Goal: Task Accomplishment & Management: Manage account settings

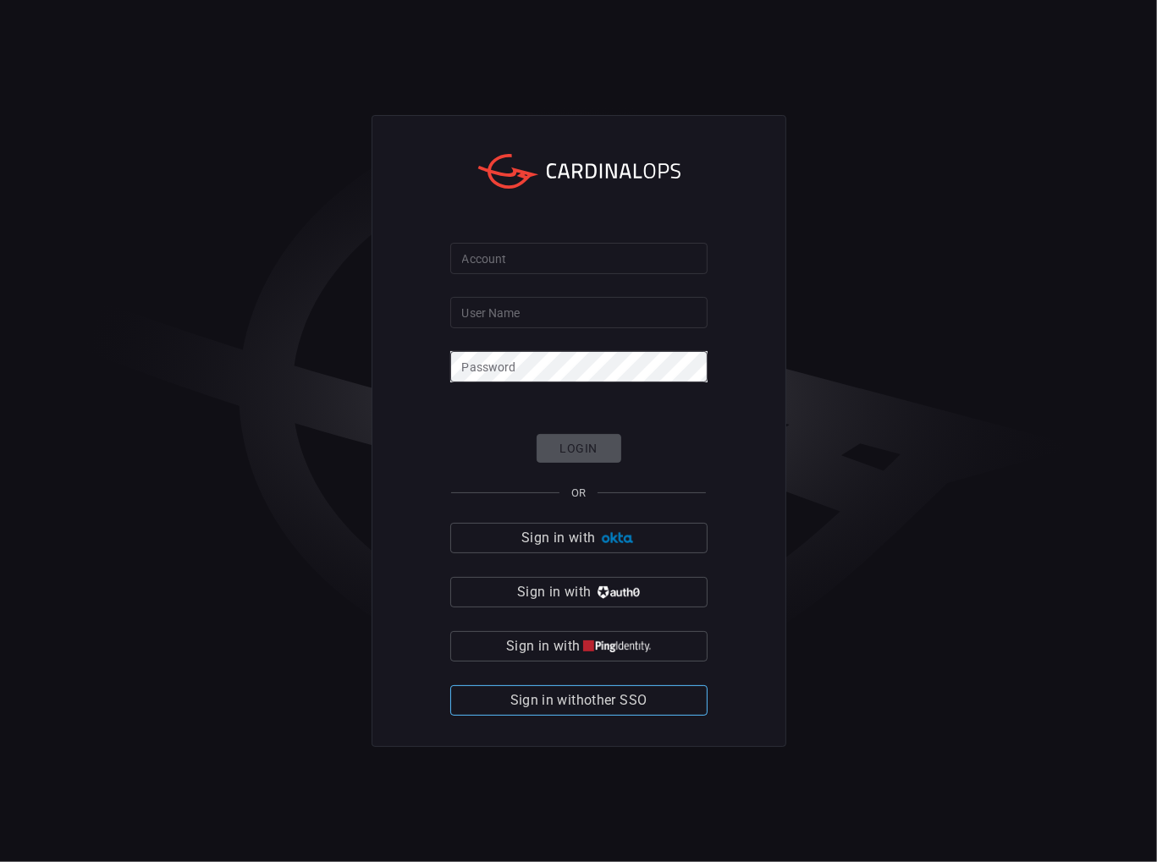
click at [603, 697] on span "Sign in with other SSO" at bounding box center [578, 701] width 137 height 24
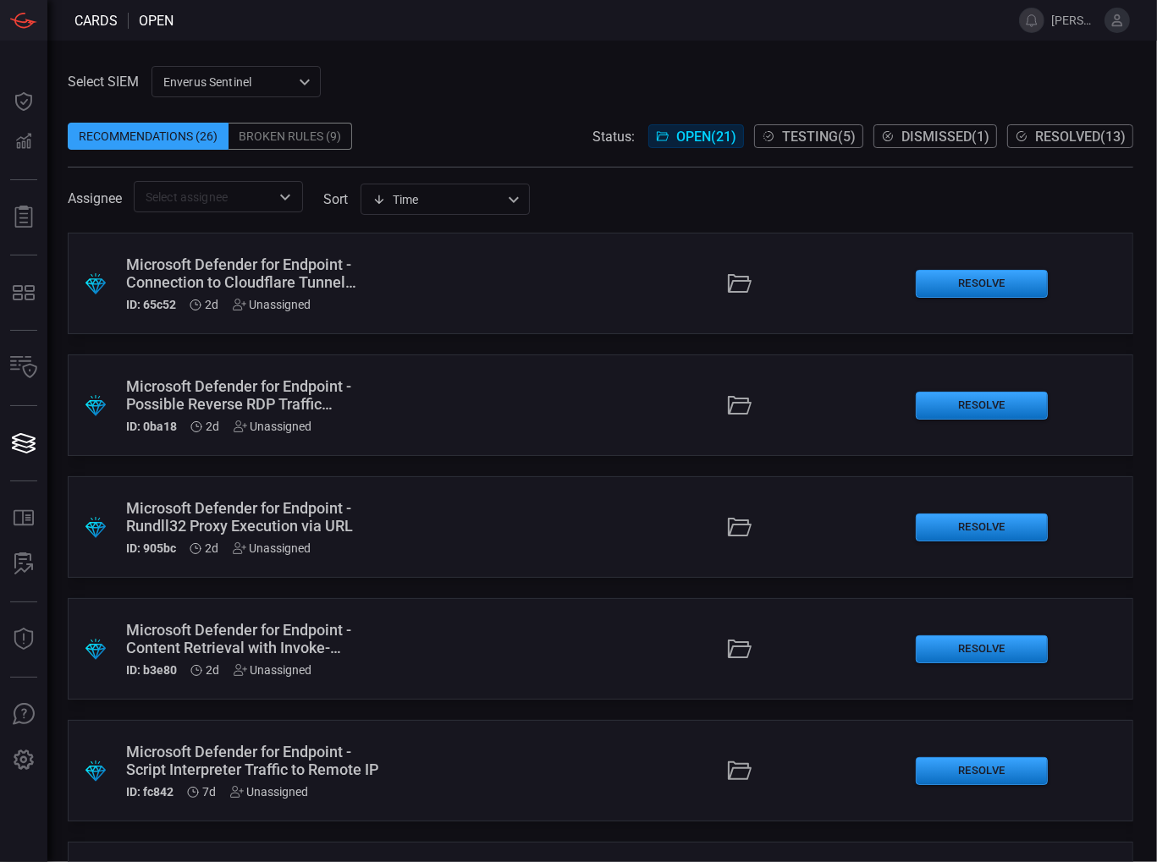
click at [195, 195] on input "text" at bounding box center [204, 196] width 131 height 21
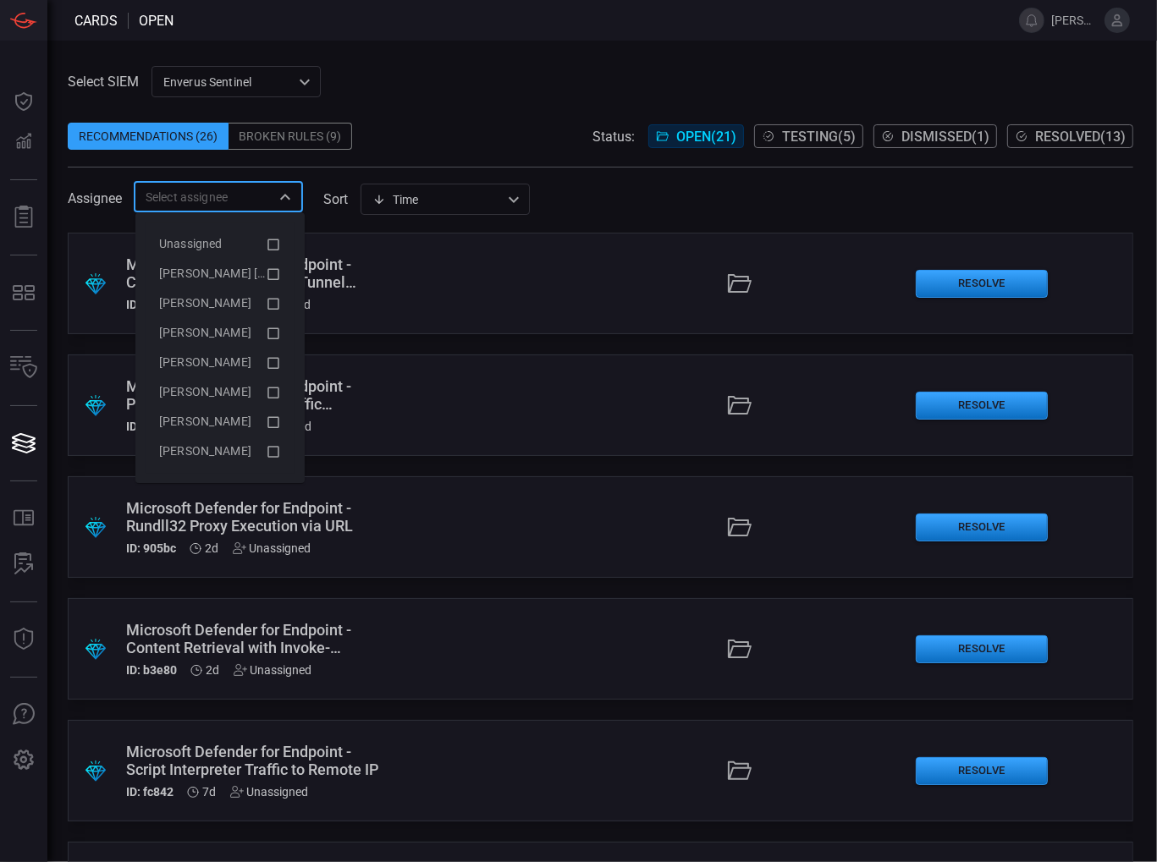
click at [443, 210] on div "Time visibleUpdateTime ​" at bounding box center [444, 199] width 169 height 31
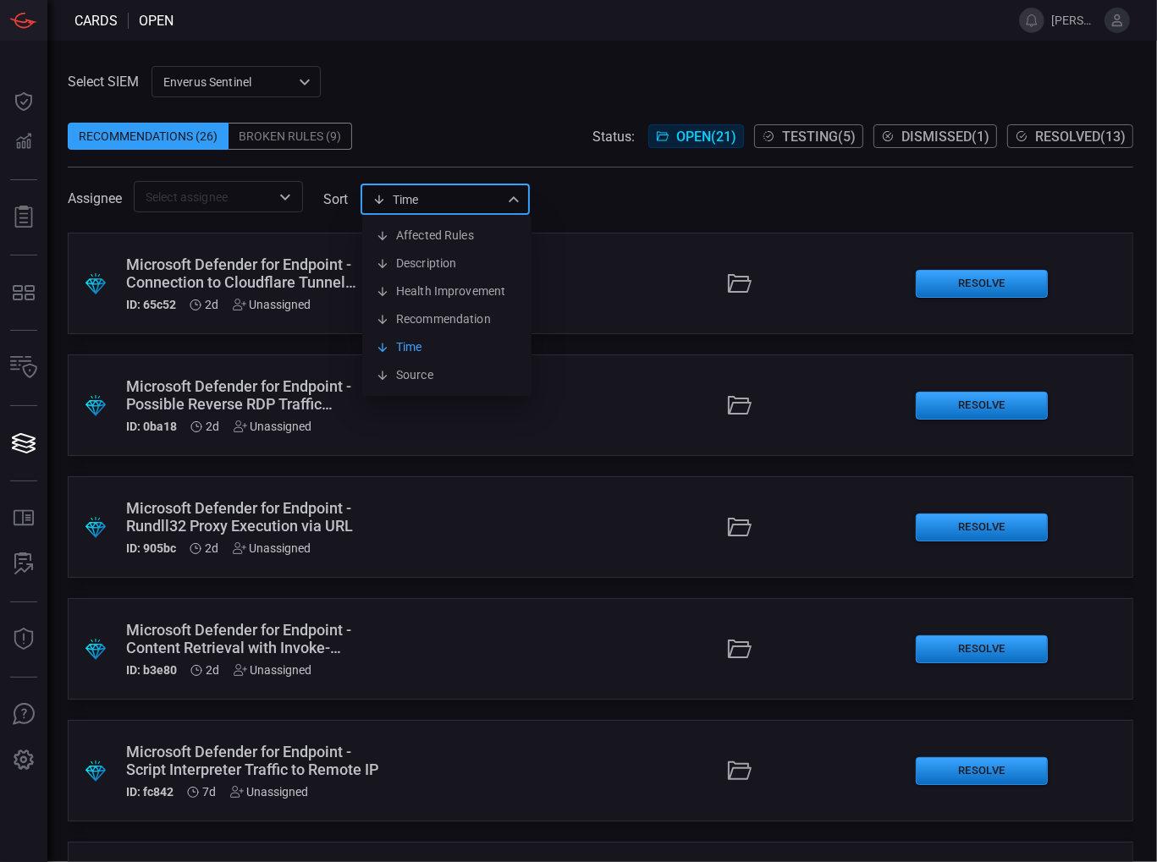
click at [643, 209] on div at bounding box center [578, 431] width 1157 height 862
click at [420, 199] on div "Time visibleUpdateTime ​" at bounding box center [444, 199] width 169 height 31
drag, startPoint x: 435, startPoint y: 234, endPoint x: 528, endPoint y: 182, distance: 106.4
click at [524, 179] on div "Affected Rules Description Health Improvement Recommendation Time Source" at bounding box center [578, 431] width 1157 height 862
click at [581, 189] on div at bounding box center [578, 431] width 1157 height 862
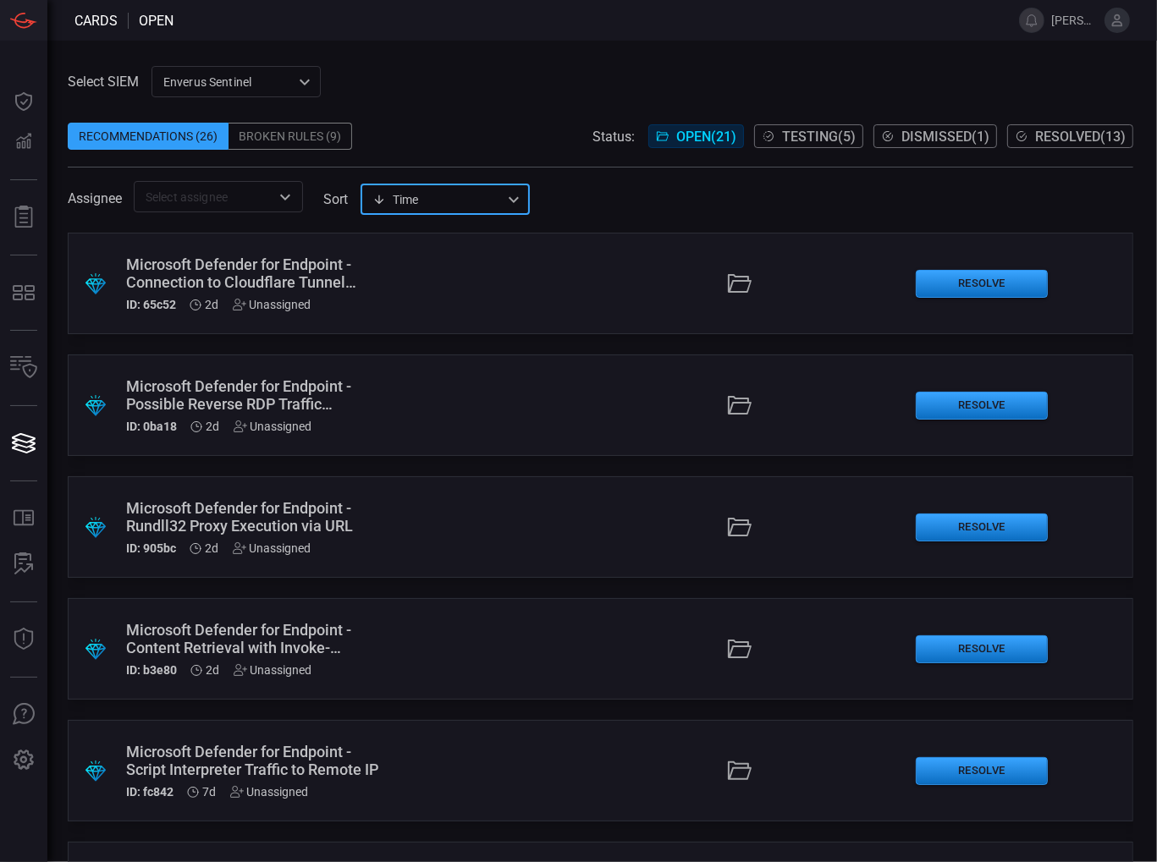
click at [430, 206] on div "Time visibleUpdateTime ​" at bounding box center [444, 199] width 169 height 31
click at [616, 188] on div at bounding box center [578, 431] width 1157 height 862
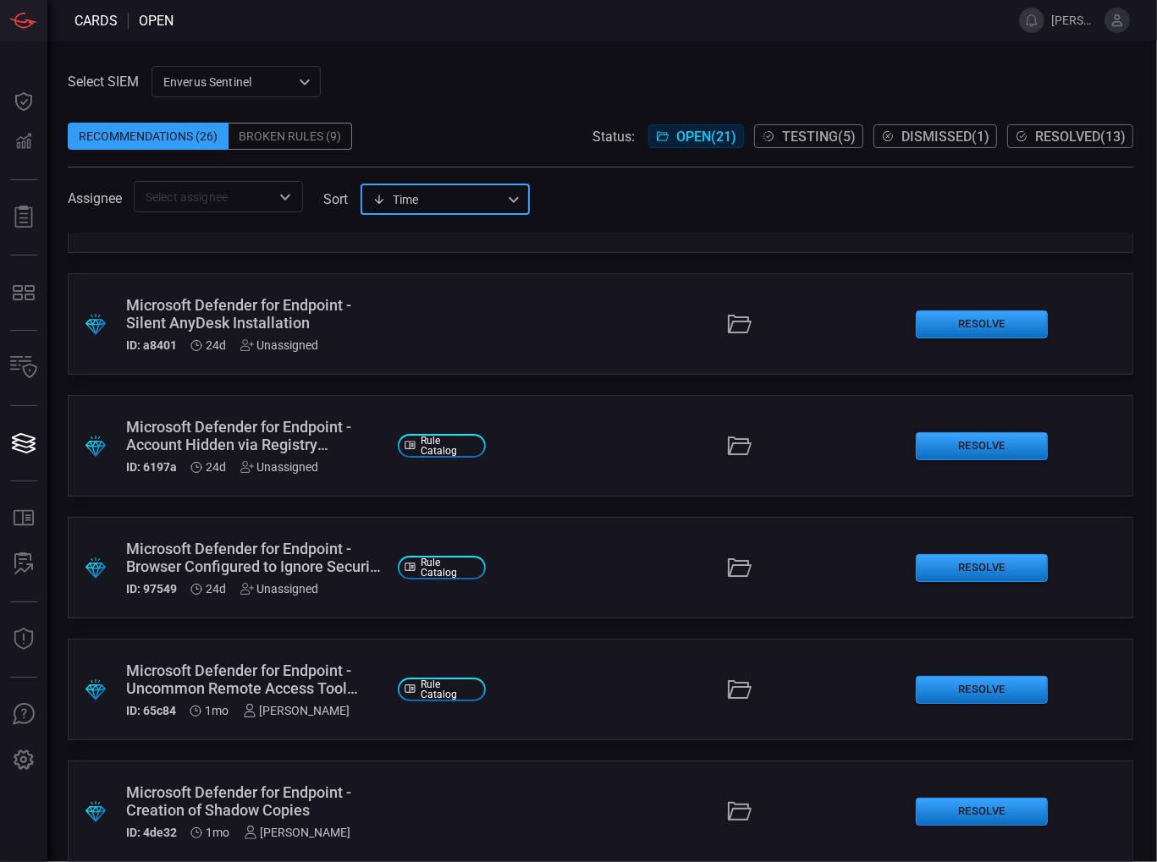
scroll to position [998, 0]
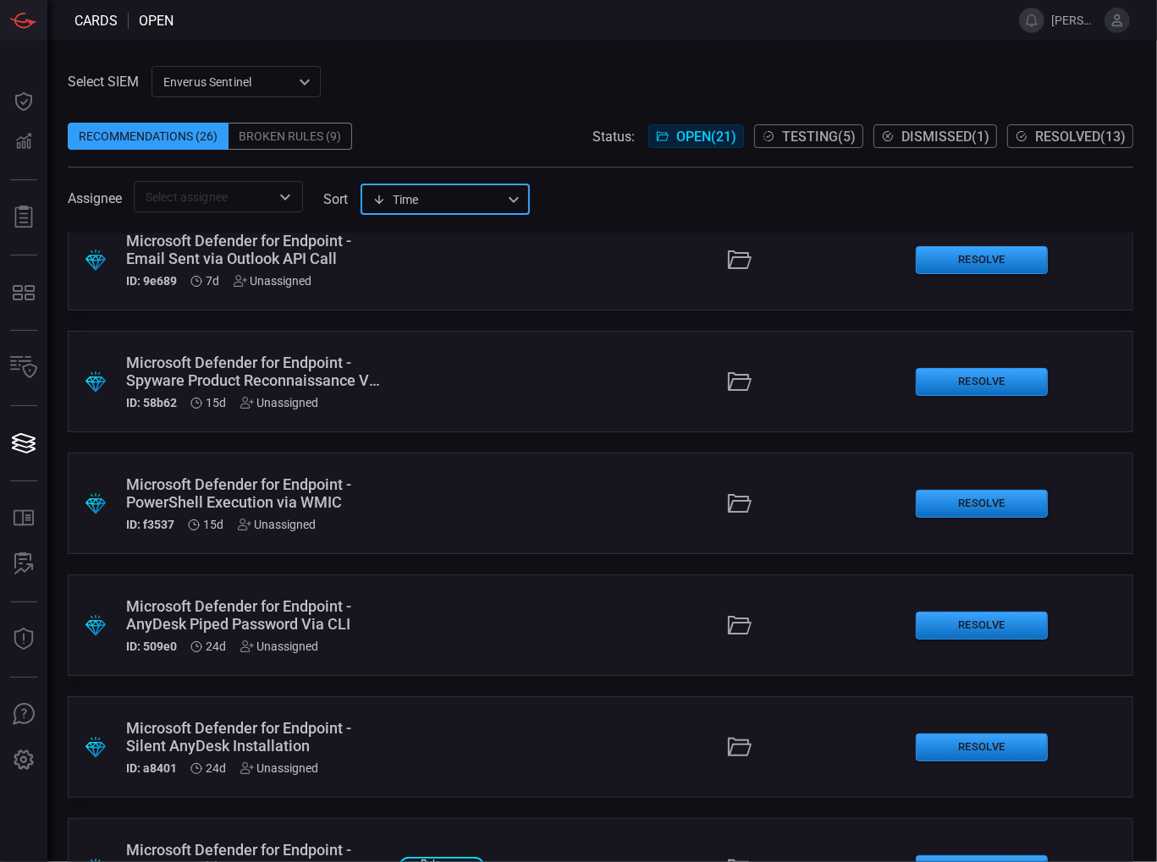
click at [255, 198] on input "text" at bounding box center [204, 196] width 131 height 21
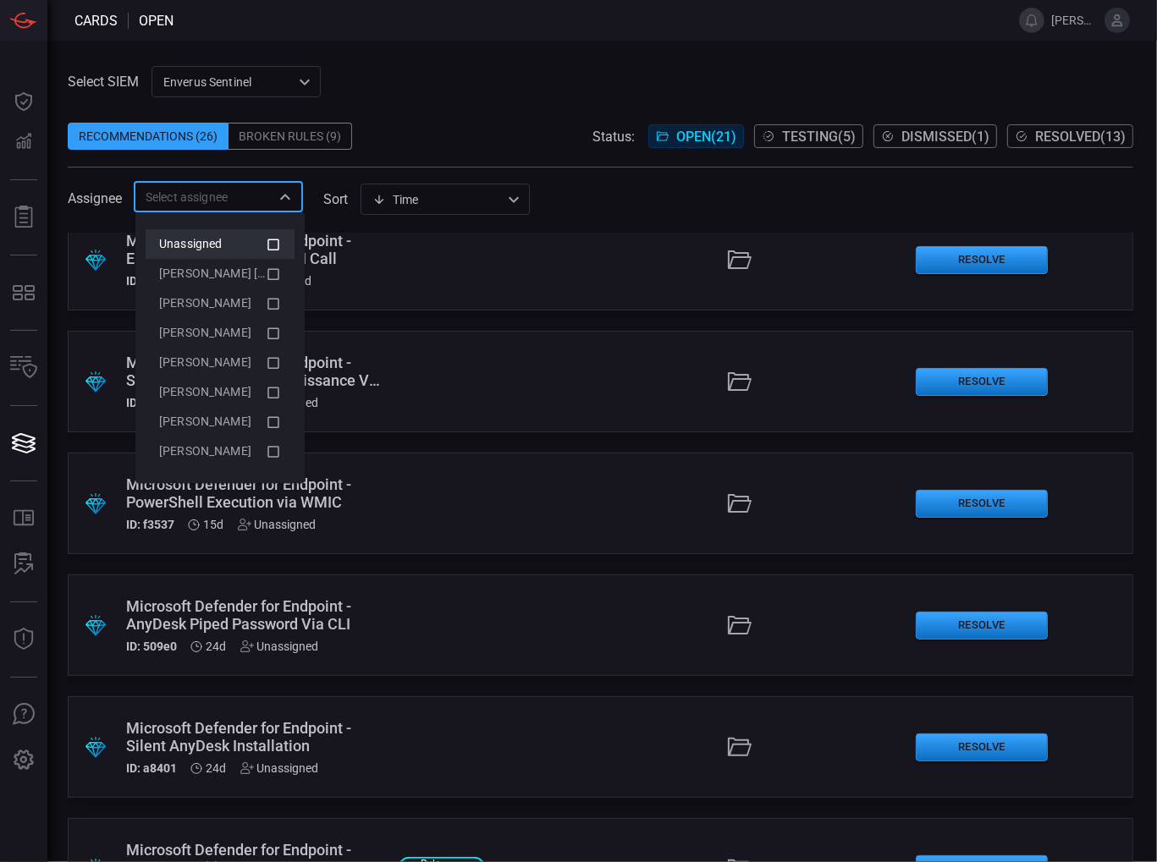
click at [219, 244] on span "Unassigned" at bounding box center [190, 244] width 63 height 14
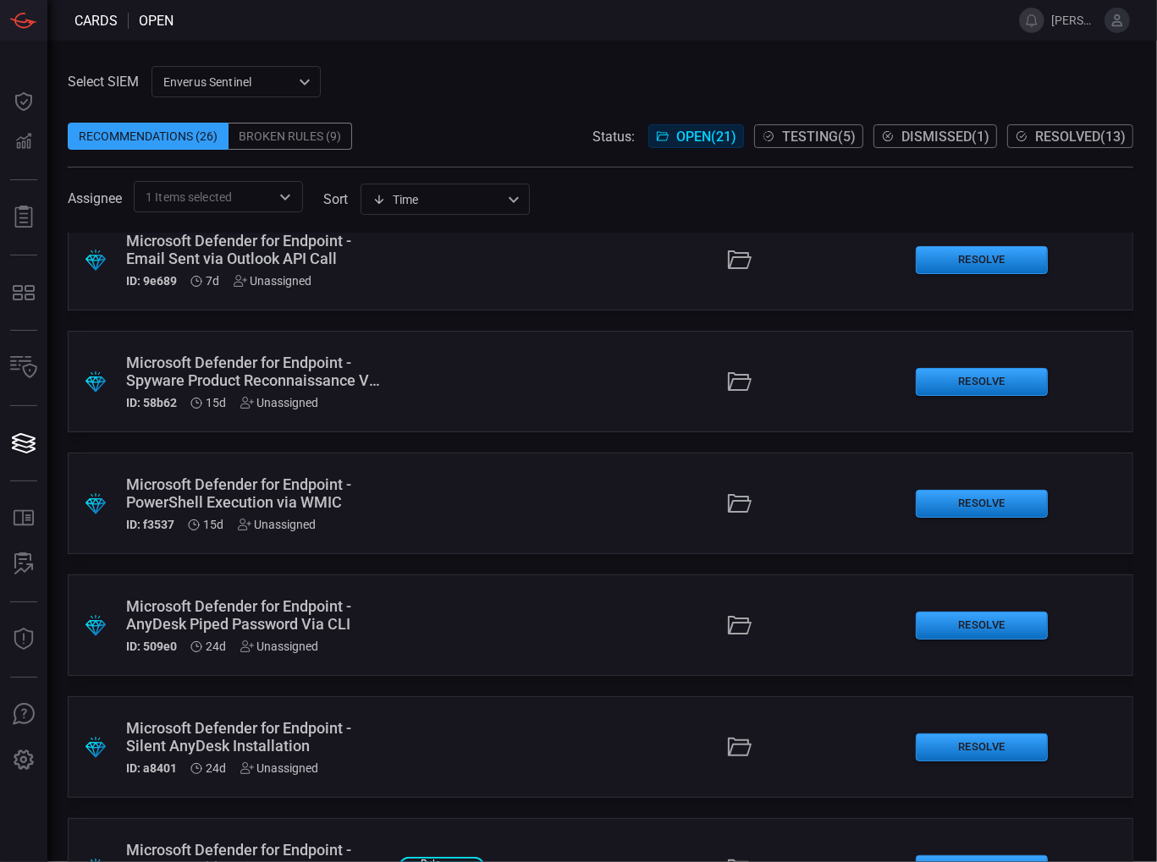
click at [622, 202] on div "Assignee 1 Items selected ​ sort Time visibleUpdateTime ​" at bounding box center [600, 196] width 1065 height 31
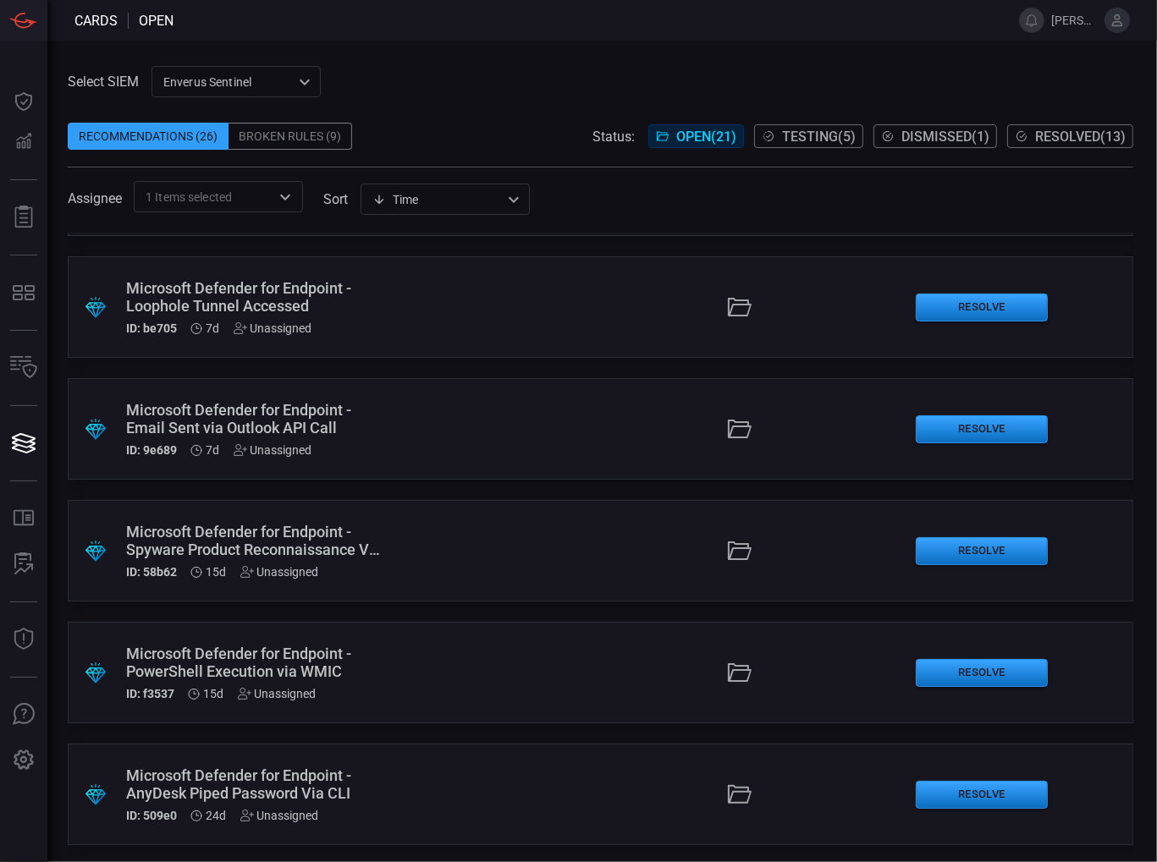
click at [312, 476] on div ".suggested_cards_icon{fill:url(#suggested_cards_icon);} Microsoft Defender for …" at bounding box center [600, 429] width 1065 height 102
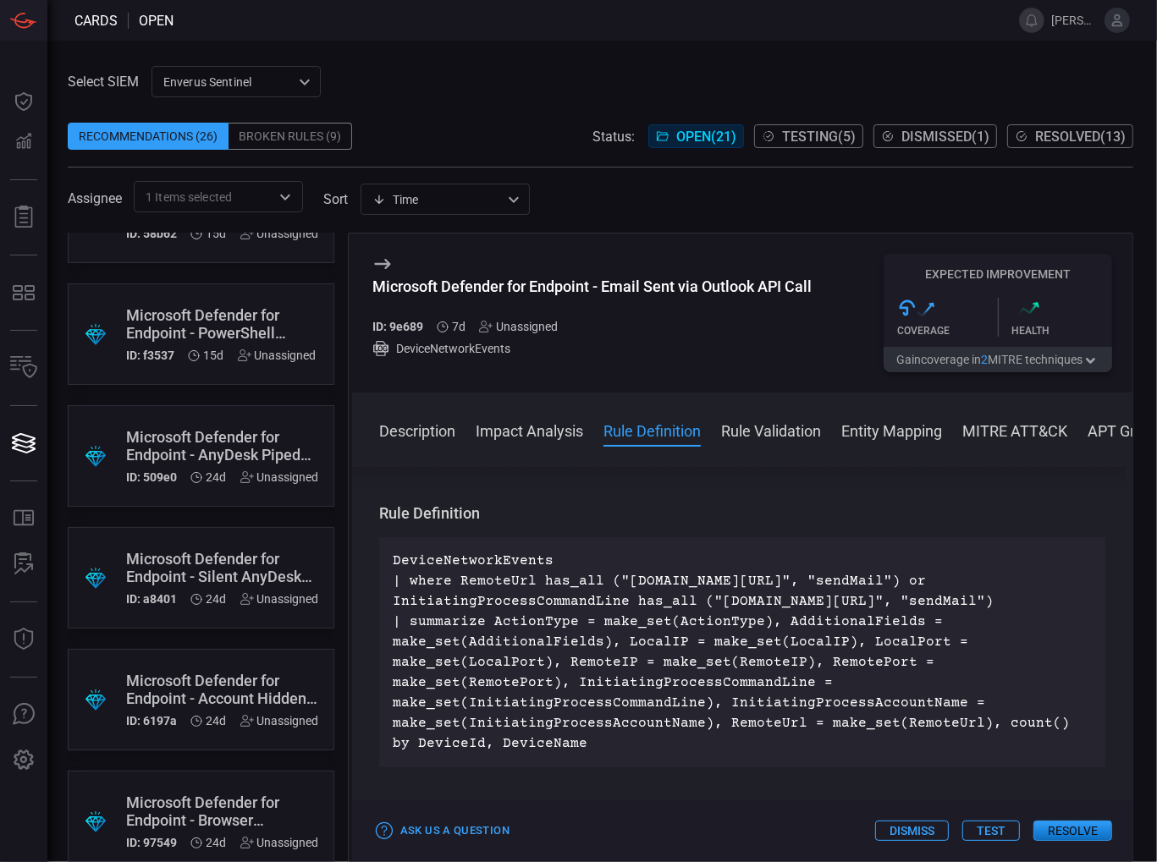
scroll to position [1198, 0]
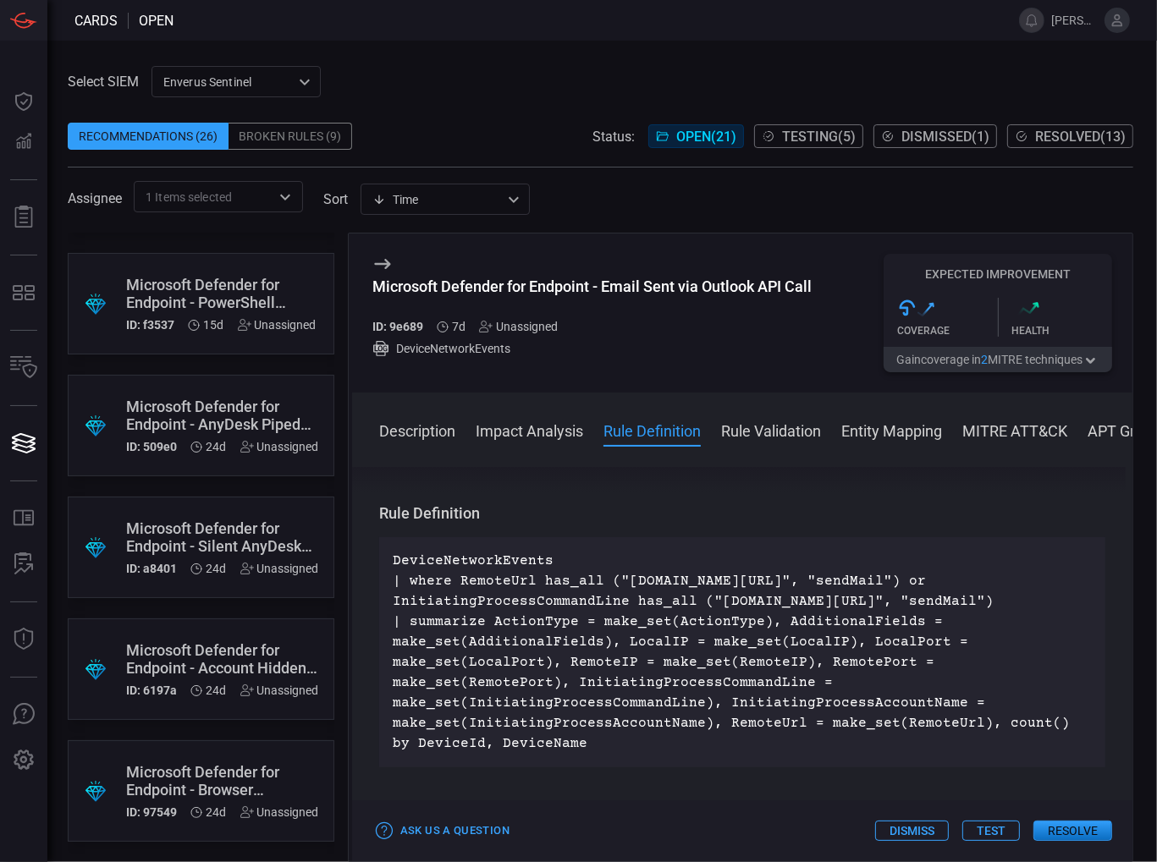
click at [204, 128] on div "Recommendations (26)" at bounding box center [148, 136] width 161 height 27
click at [210, 141] on div "Recommendations (26)" at bounding box center [148, 136] width 161 height 27
click at [230, 84] on div "Enverus Sentinel c91b43ff-c123-4683-be2e-f803907a5556 Enverus Sentinel Enverus …" at bounding box center [235, 81] width 169 height 31
click at [230, 84] on div at bounding box center [578, 431] width 1157 height 862
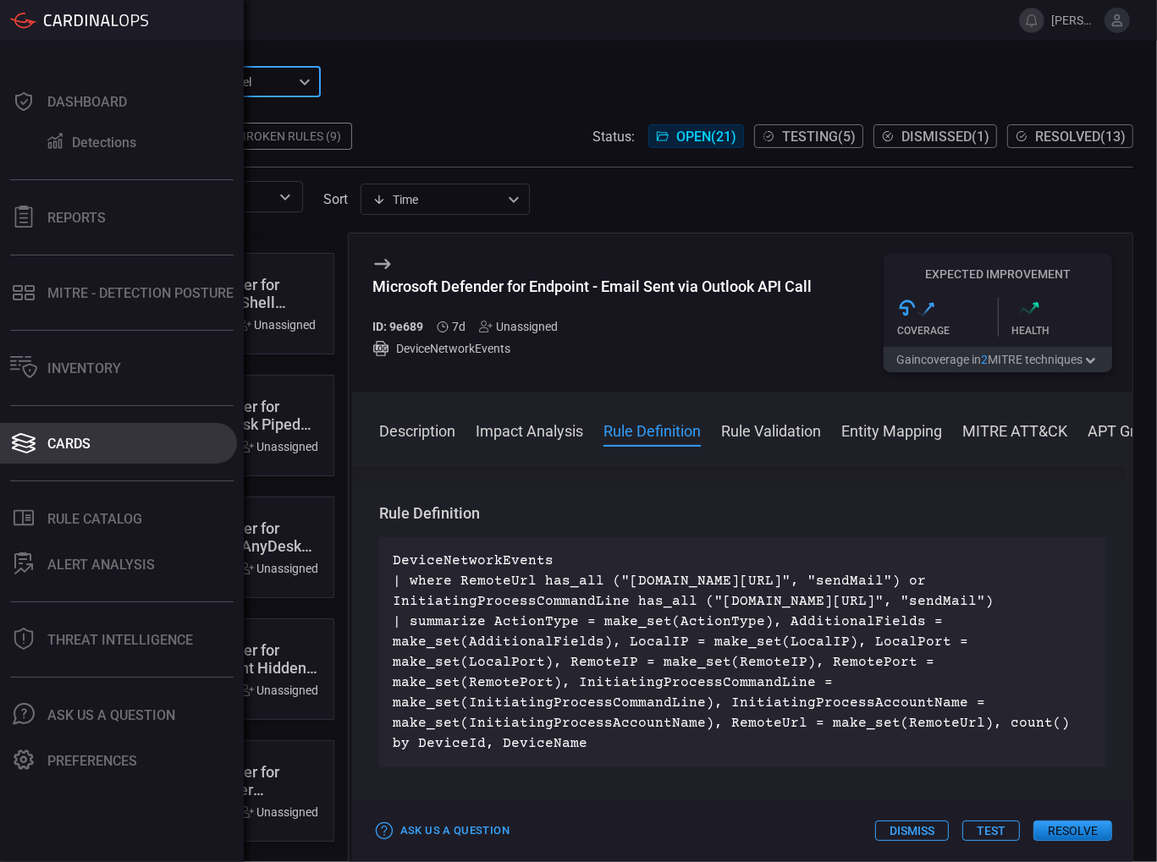
click at [25, 439] on icon at bounding box center [23, 444] width 27 height 24
click at [81, 448] on div "Cards" at bounding box center [68, 444] width 43 height 16
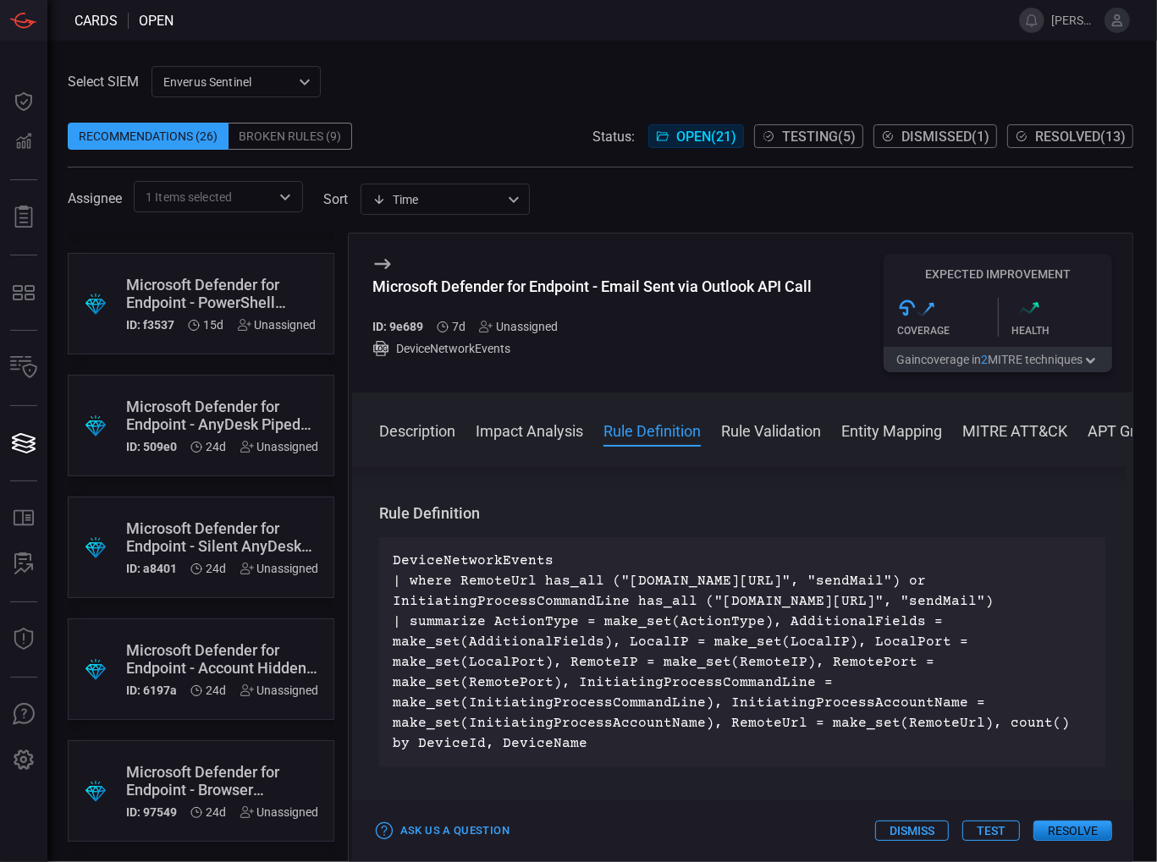
click at [509, 112] on span at bounding box center [600, 109] width 1065 height 25
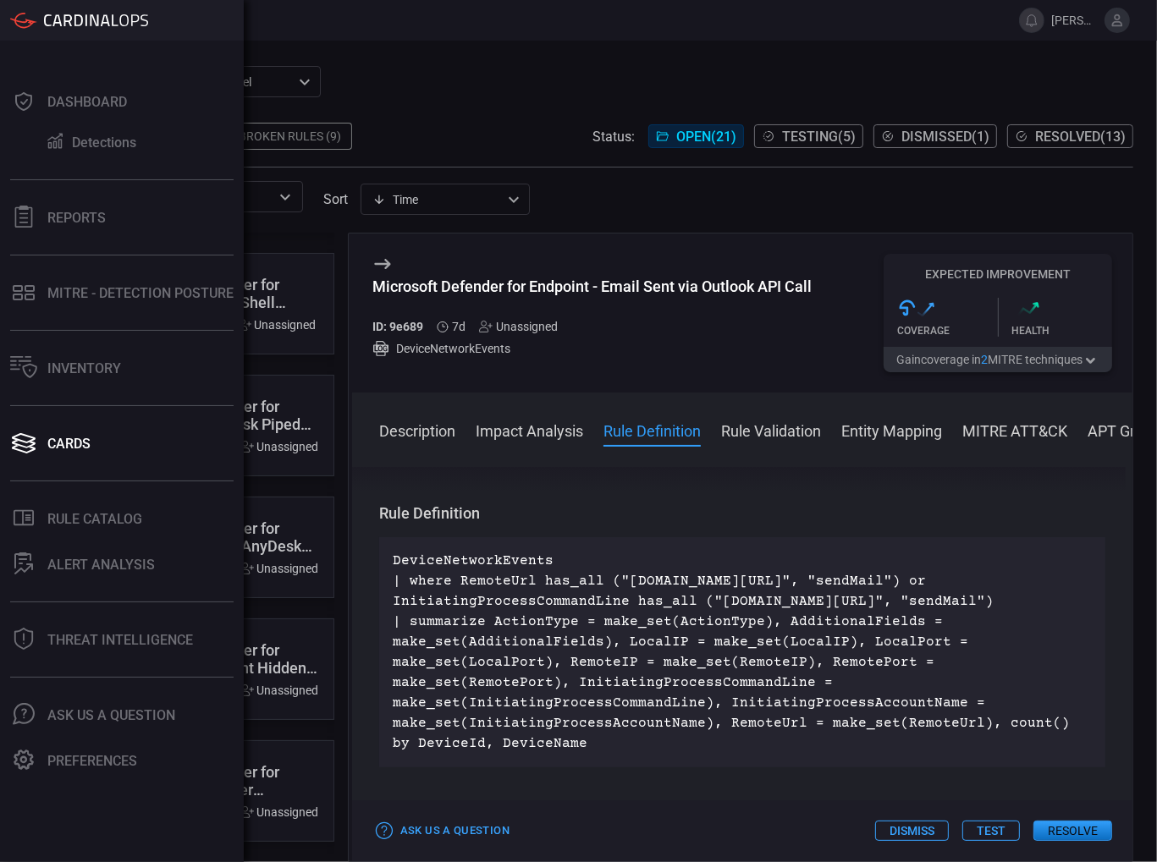
click at [70, 17] on icon at bounding box center [68, 20] width 8 height 12
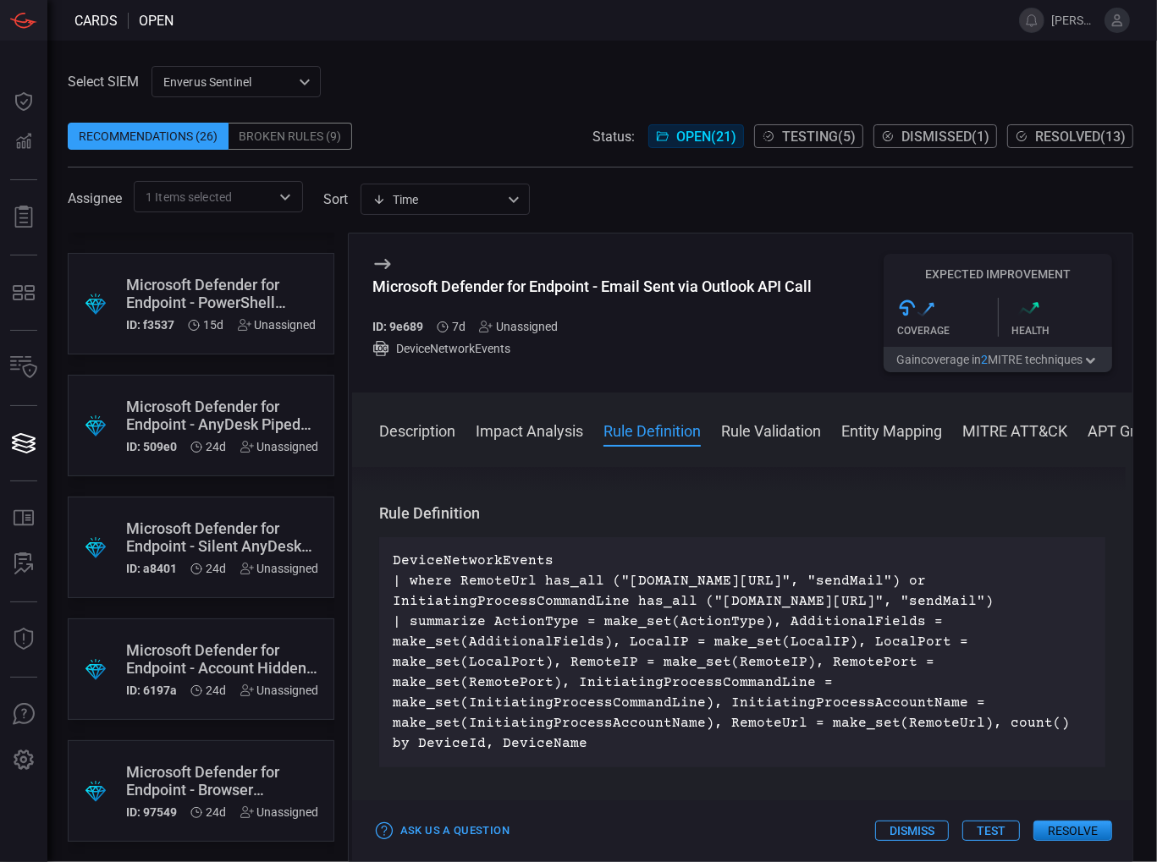
click at [525, 93] on div "Select SIEM Enverus Sentinel c91b43ff-c123-4683-be2e-f803907a5556 ​ Recommendat…" at bounding box center [600, 139] width 1065 height 146
click at [382, 260] on icon at bounding box center [382, 264] width 20 height 20
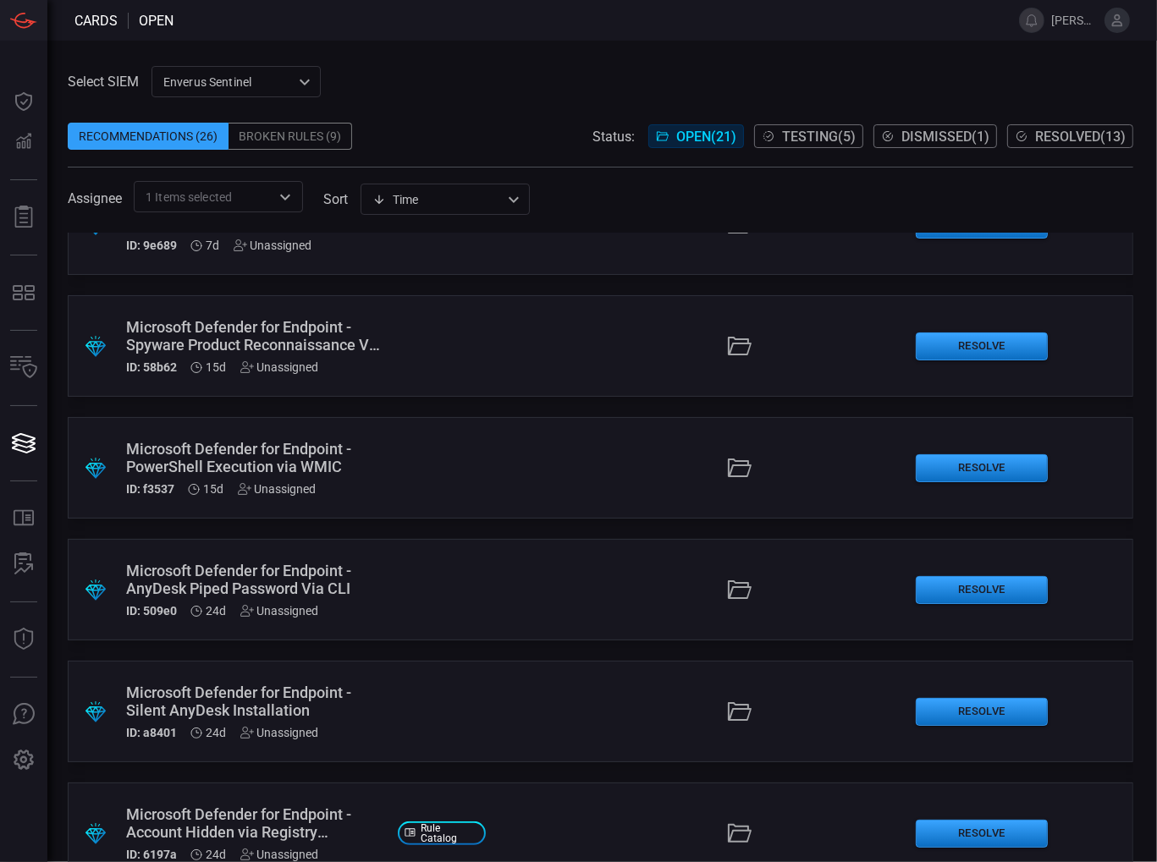
scroll to position [1029, 0]
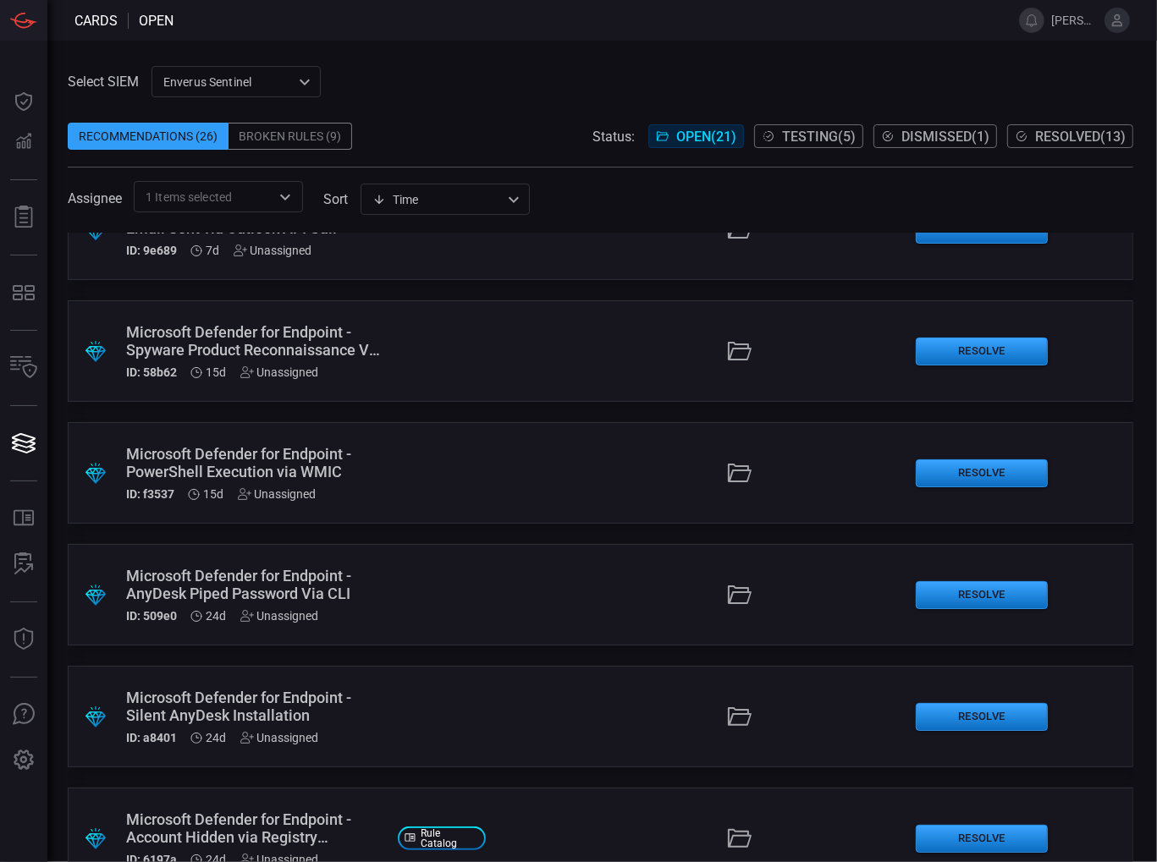
click at [290, 495] on div "Unassigned" at bounding box center [277, 494] width 79 height 14
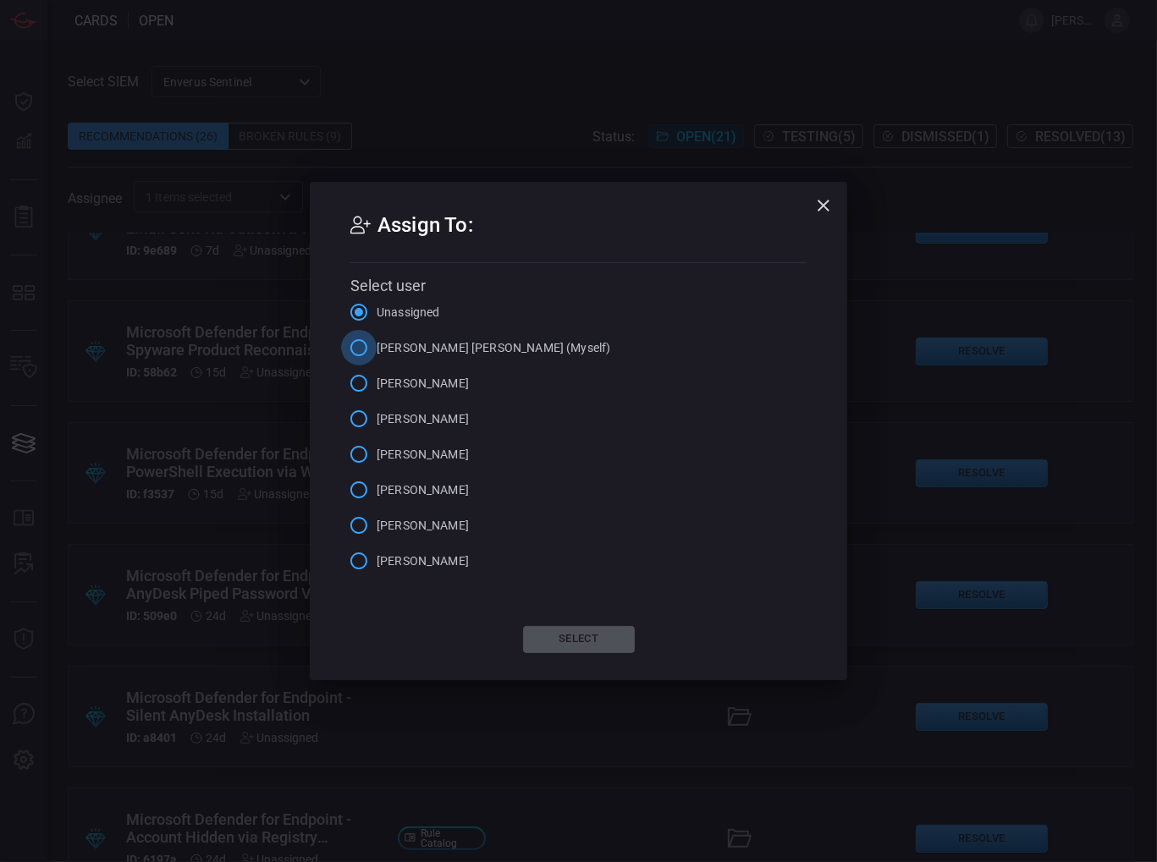
click at [361, 351] on input "[PERSON_NAME] [PERSON_NAME] (Myself)" at bounding box center [359, 348] width 36 height 36
click at [558, 641] on button "Select" at bounding box center [579, 639] width 112 height 27
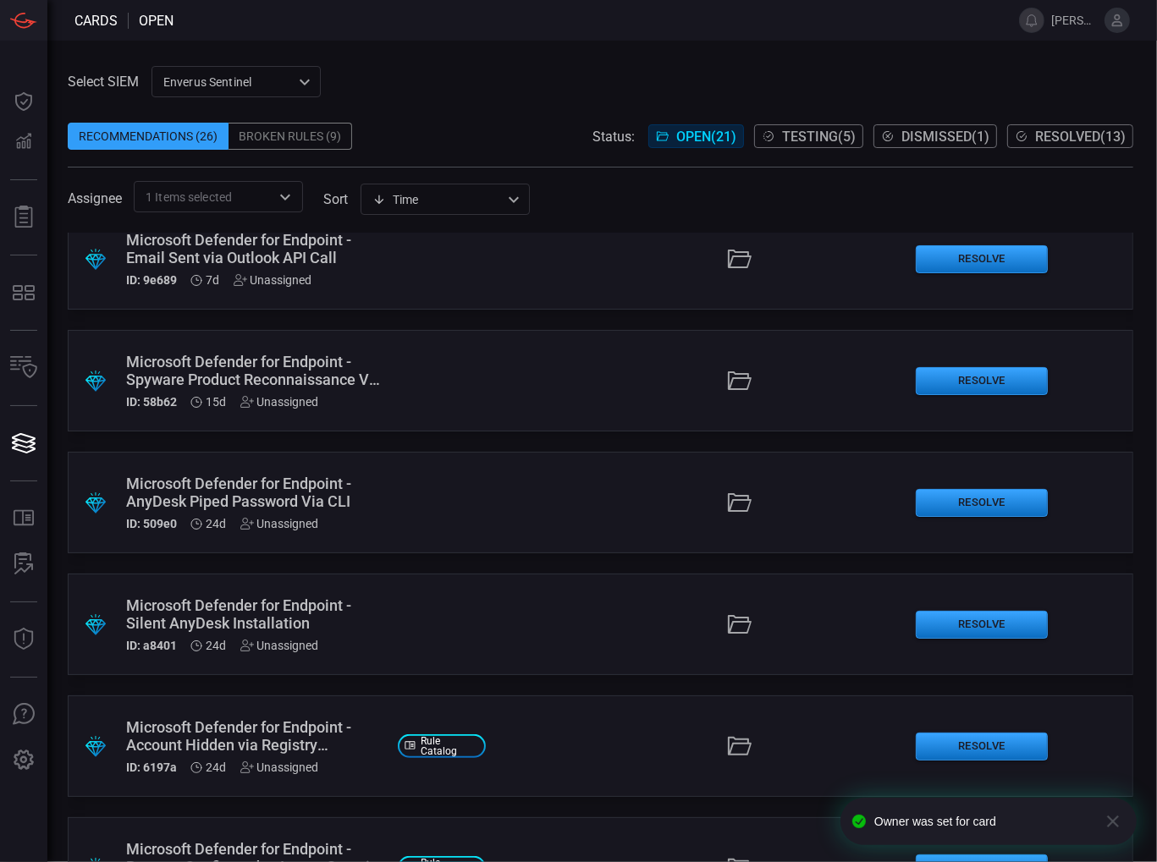
scroll to position [1076, 0]
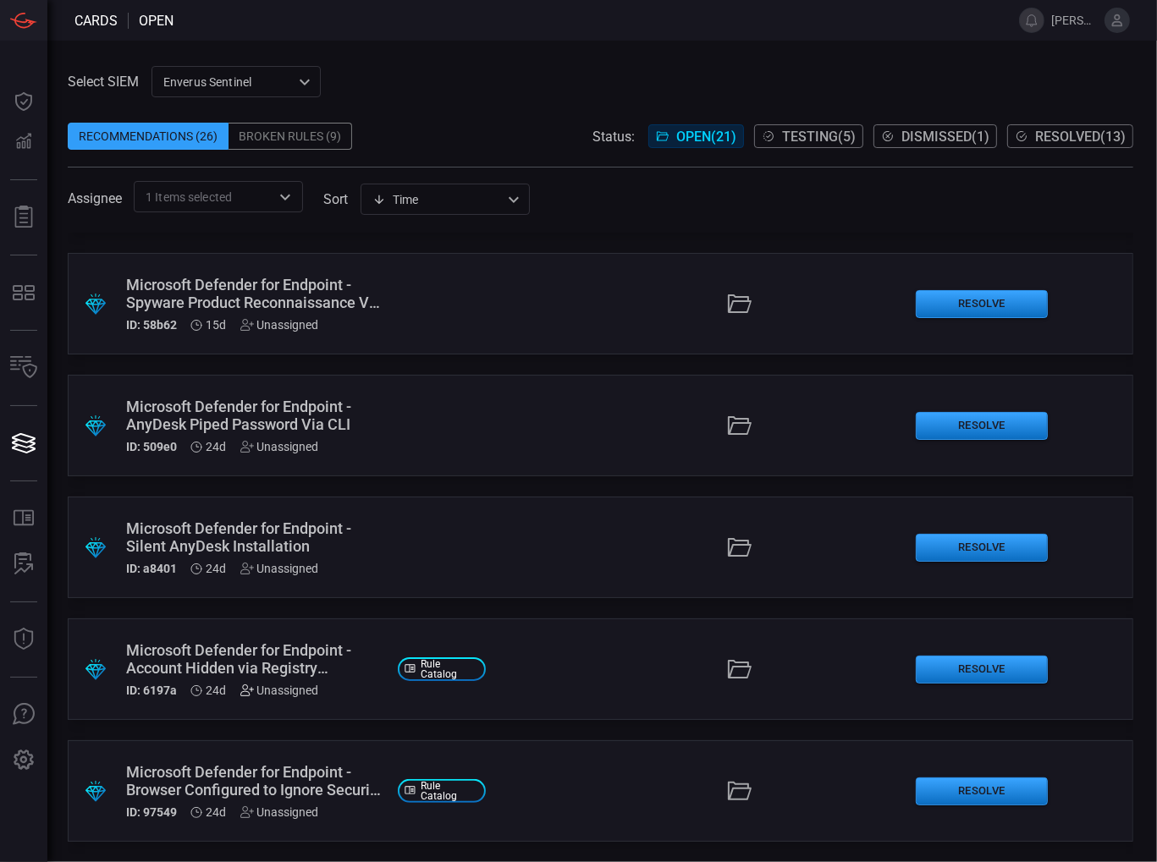
click at [245, 694] on icon at bounding box center [247, 691] width 14 height 14
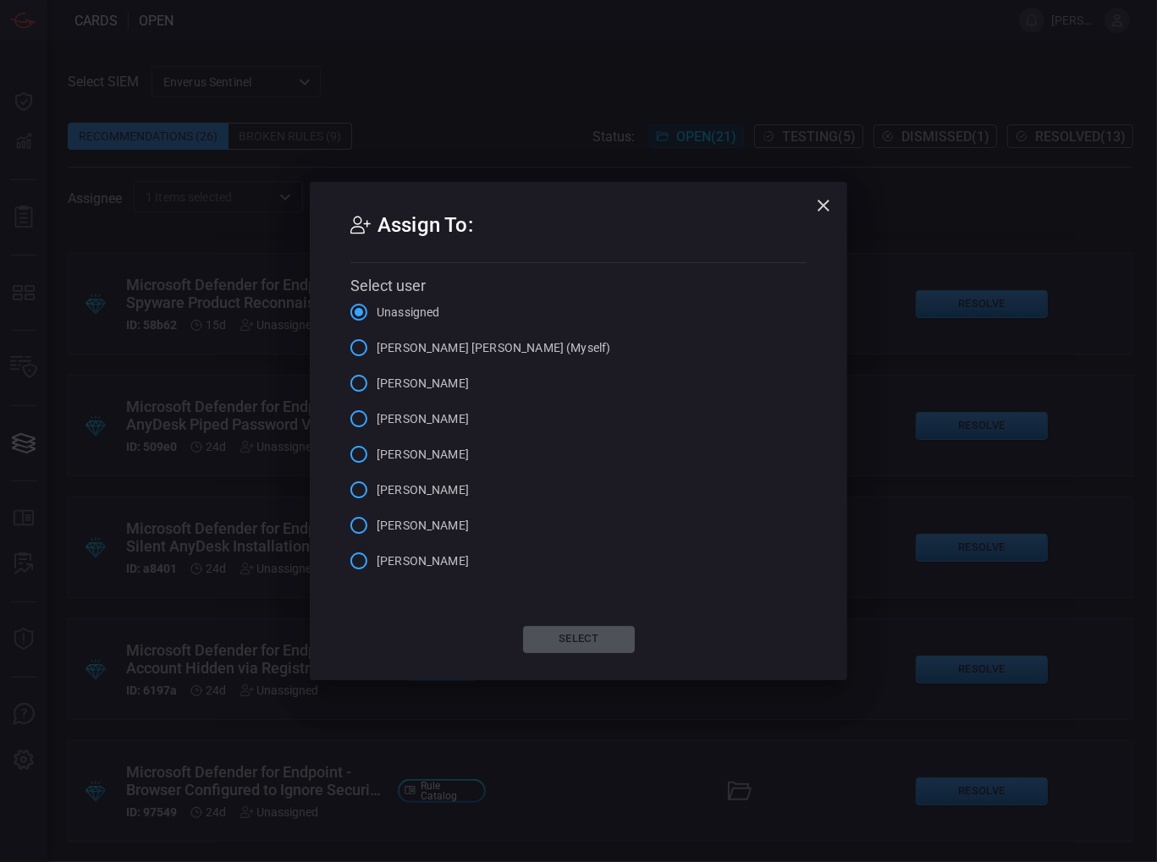
click at [393, 353] on span "[PERSON_NAME] [PERSON_NAME] (Myself)" at bounding box center [494, 348] width 234 height 18
click at [377, 353] on input "[PERSON_NAME] [PERSON_NAME] (Myself)" at bounding box center [359, 348] width 36 height 36
click at [607, 643] on button "Select" at bounding box center [579, 639] width 112 height 27
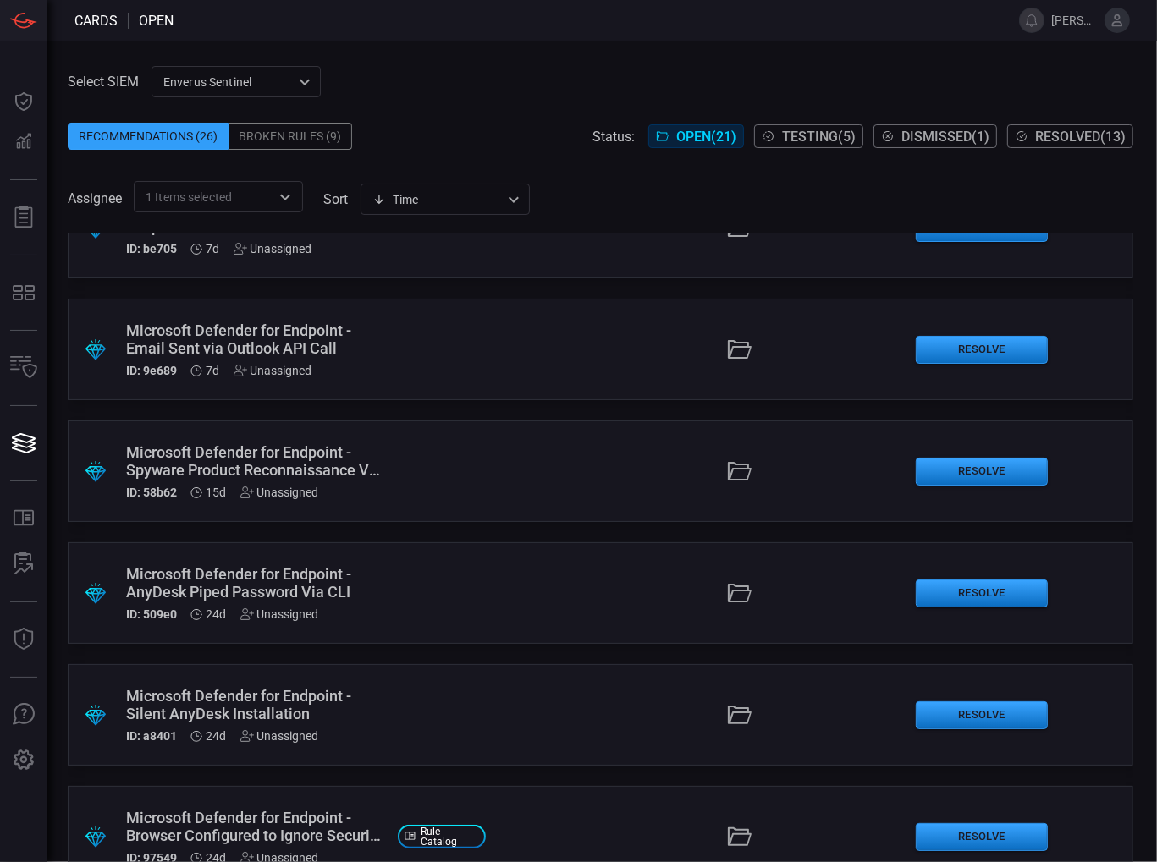
scroll to position [870, 0]
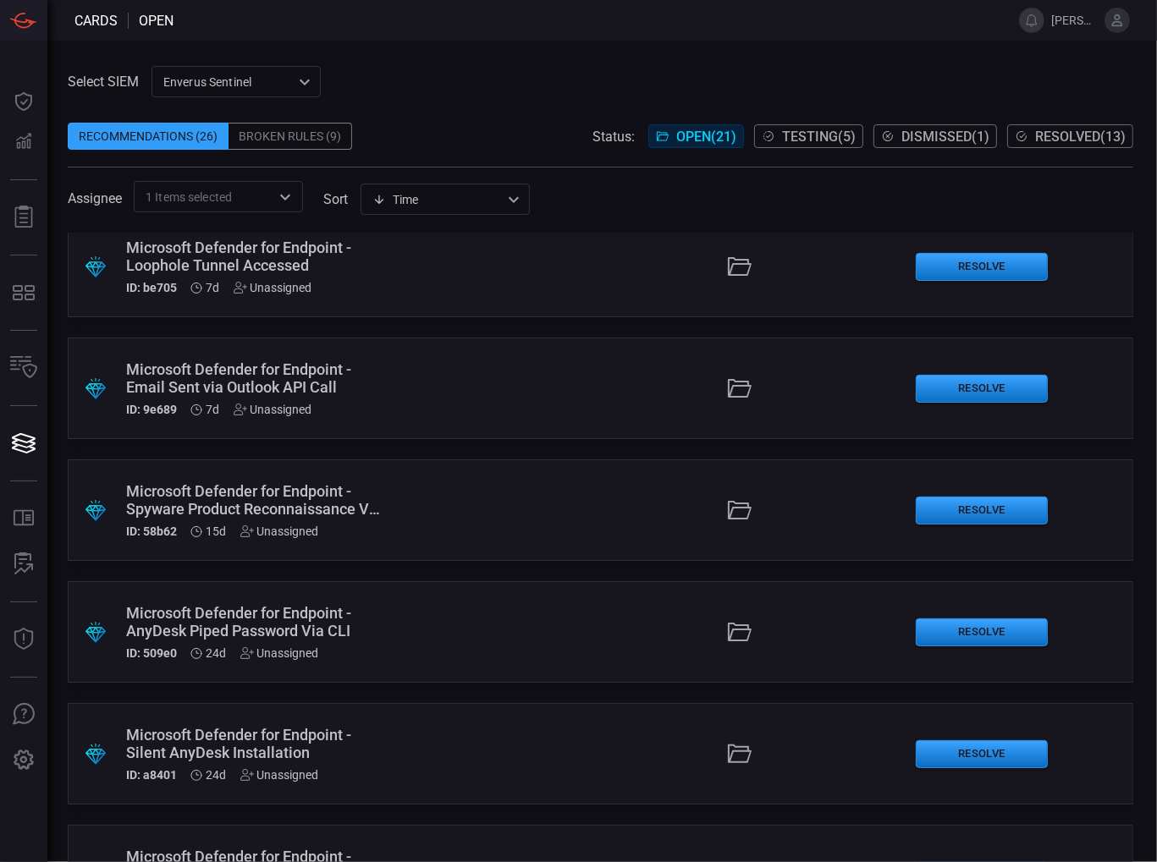
click at [278, 537] on div "Unassigned" at bounding box center [279, 532] width 79 height 14
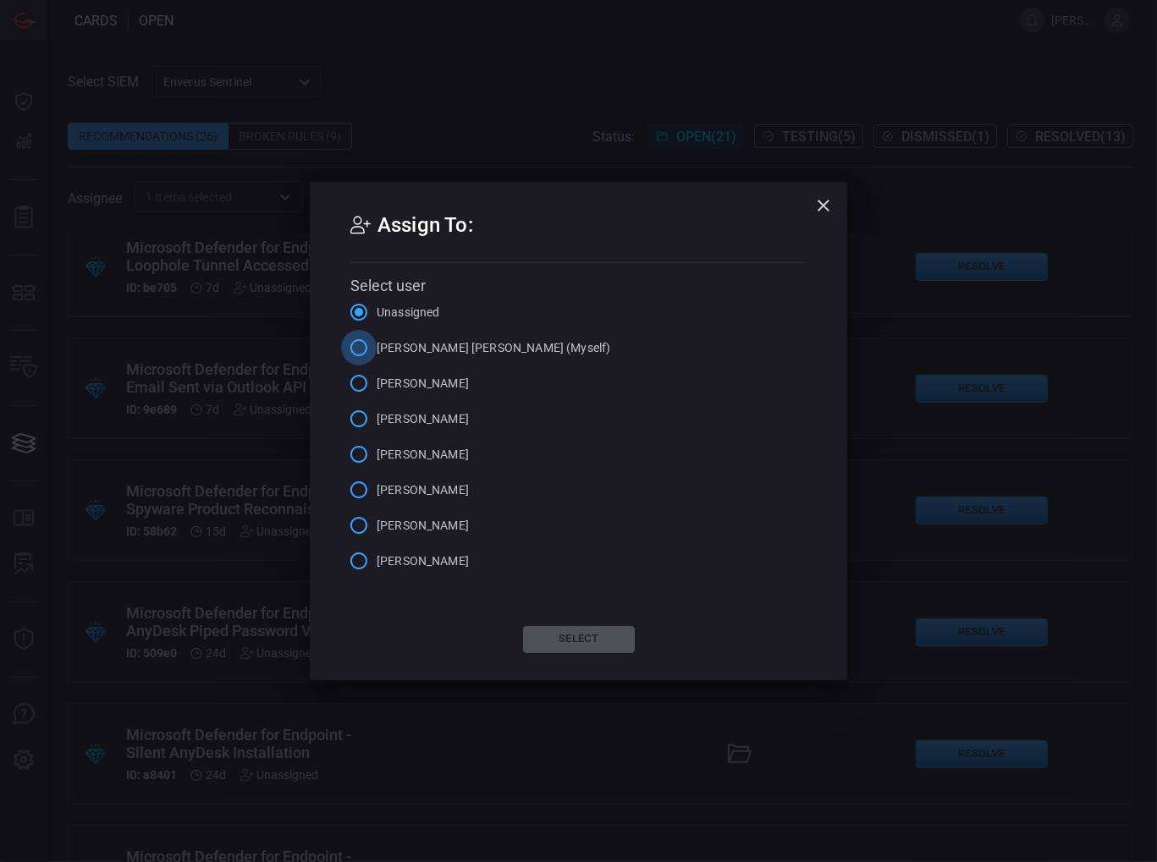
click at [359, 345] on input "[PERSON_NAME] [PERSON_NAME] (Myself)" at bounding box center [359, 348] width 36 height 36
click at [552, 658] on div "Assign To: Select user Unassigned [PERSON_NAME] [PERSON_NAME] (Myself) [PERSON_…" at bounding box center [578, 431] width 537 height 498
click at [552, 646] on button "Select" at bounding box center [579, 639] width 112 height 27
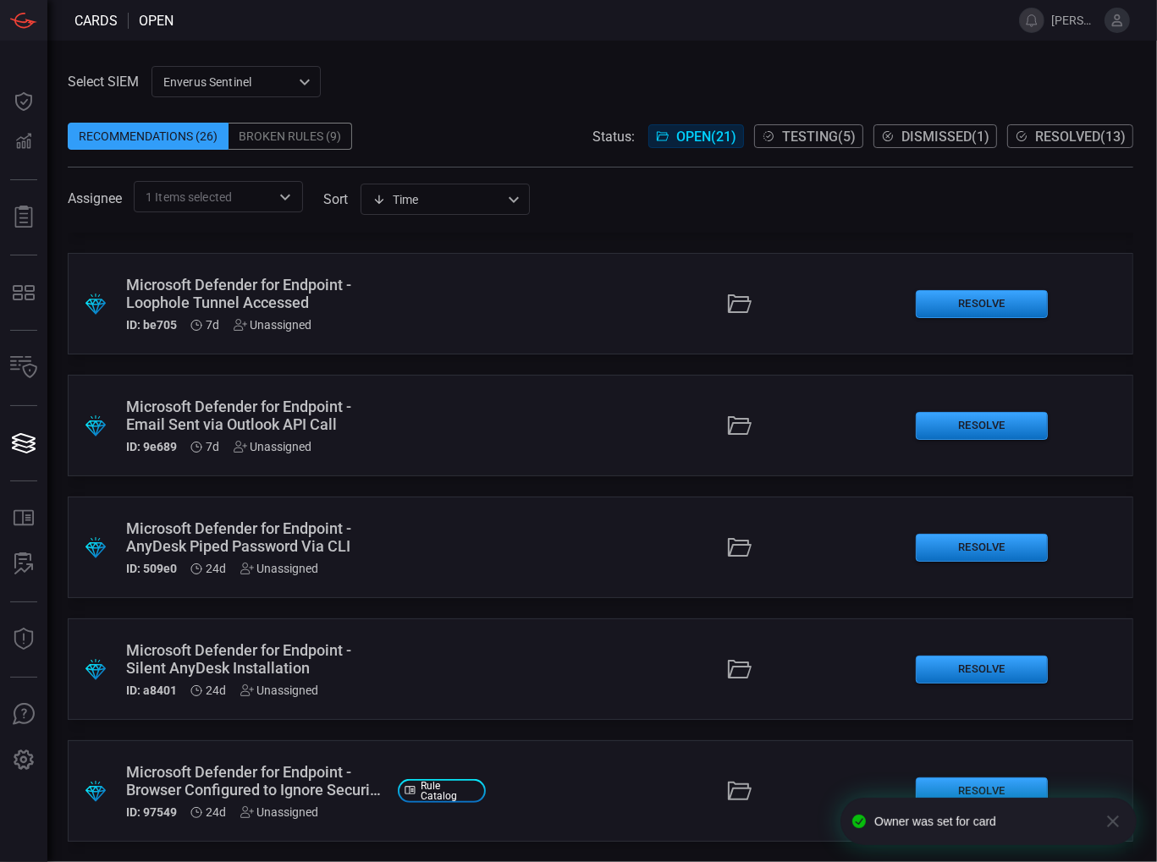
scroll to position [833, 0]
click at [315, 818] on div "Unassigned" at bounding box center [279, 813] width 79 height 14
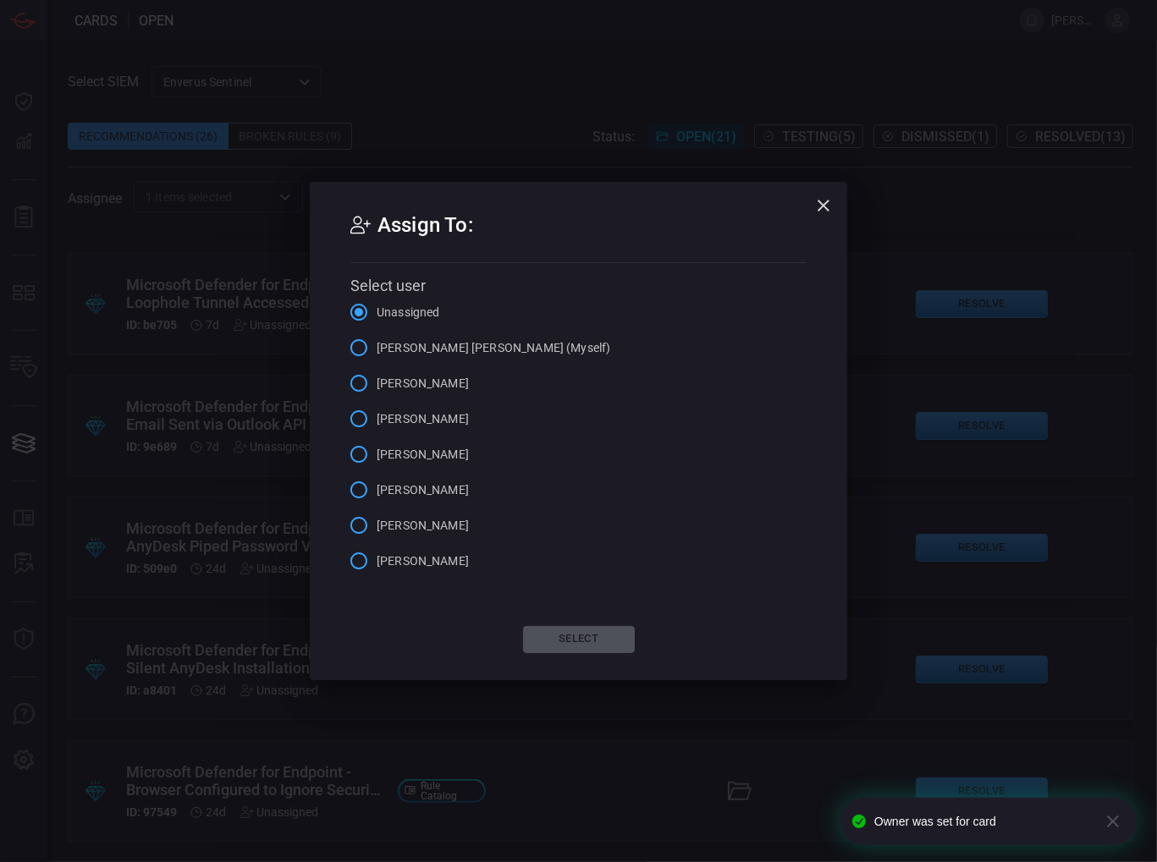
click at [475, 344] on span "[PERSON_NAME] [PERSON_NAME] (Myself)" at bounding box center [494, 348] width 234 height 18
click at [377, 344] on input "[PERSON_NAME] [PERSON_NAME] (Myself)" at bounding box center [359, 348] width 36 height 36
click at [565, 644] on button "Select" at bounding box center [579, 639] width 112 height 27
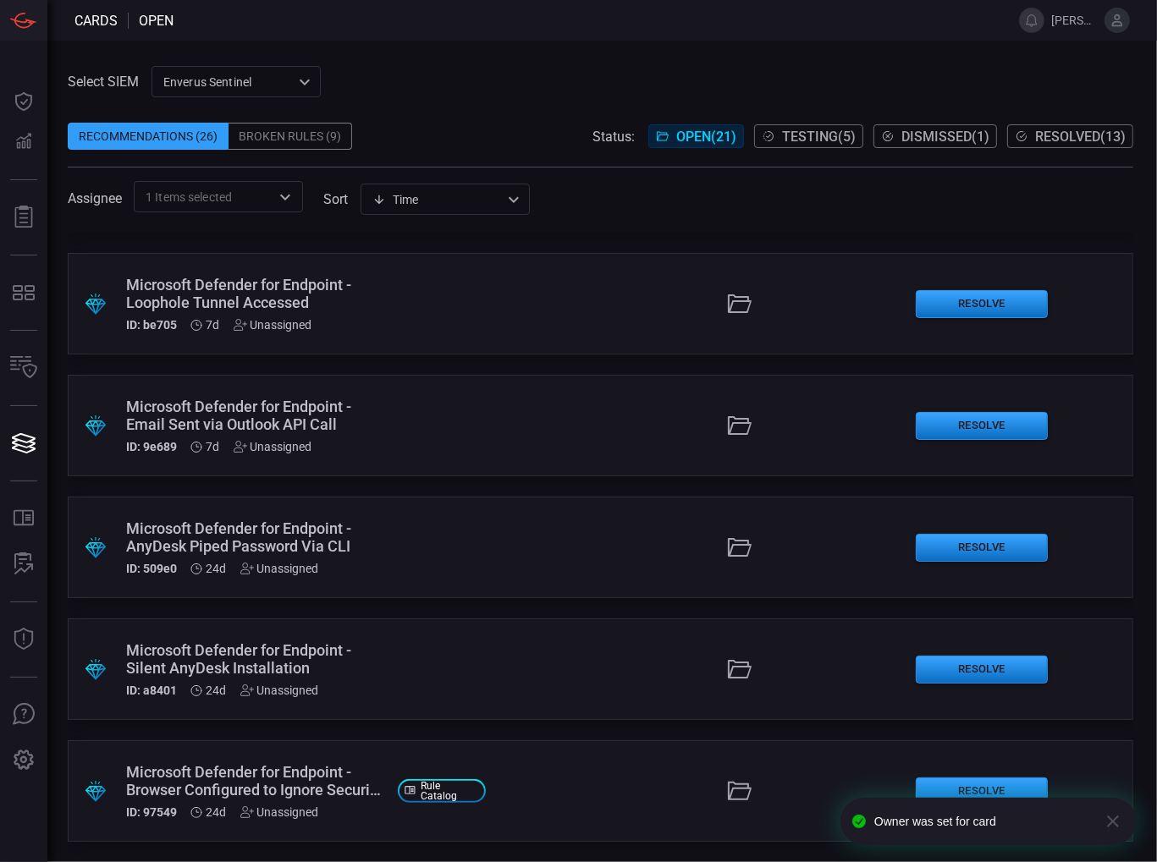
scroll to position [711, 0]
click at [153, 143] on div "Recommendations (26)" at bounding box center [148, 136] width 161 height 27
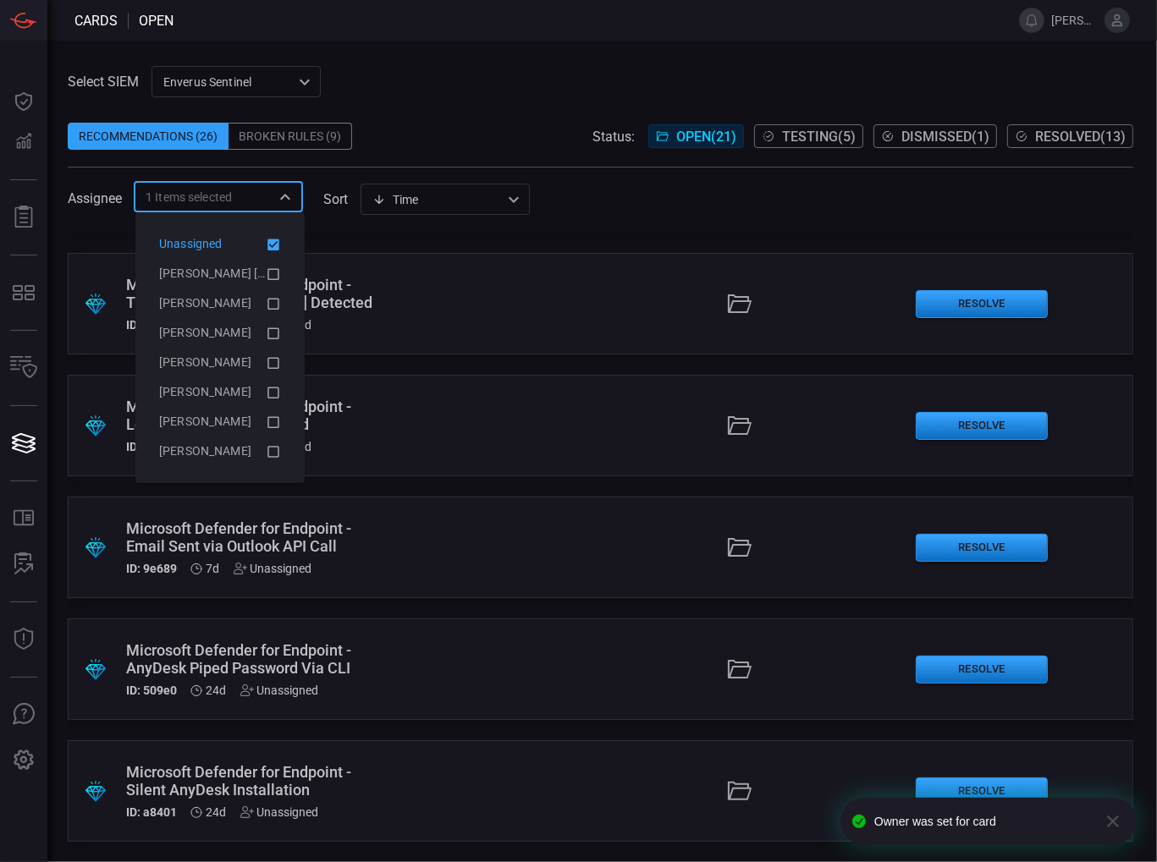
click at [251, 200] on input "text" at bounding box center [251, 196] width 38 height 21
click at [241, 261] on li "[PERSON_NAME] [PERSON_NAME] (Myself)" at bounding box center [220, 274] width 149 height 30
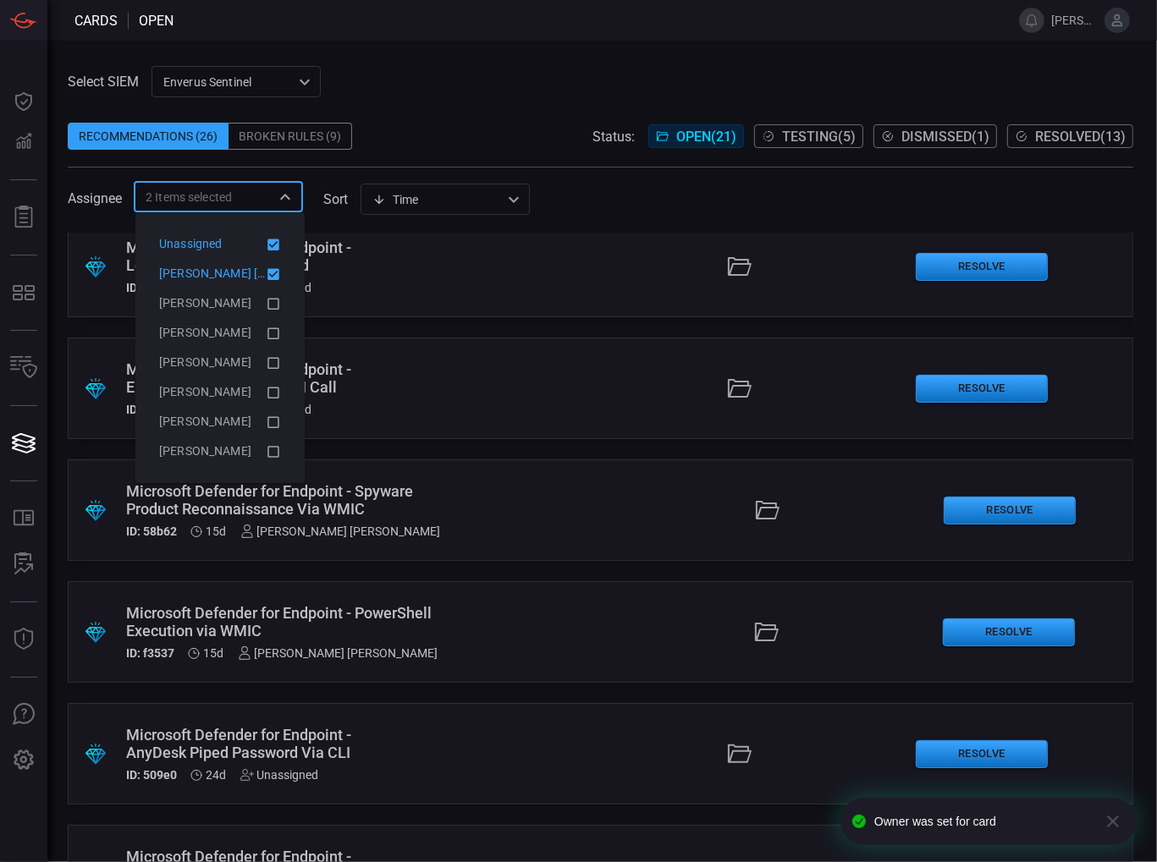
click at [266, 243] on icon at bounding box center [273, 244] width 15 height 20
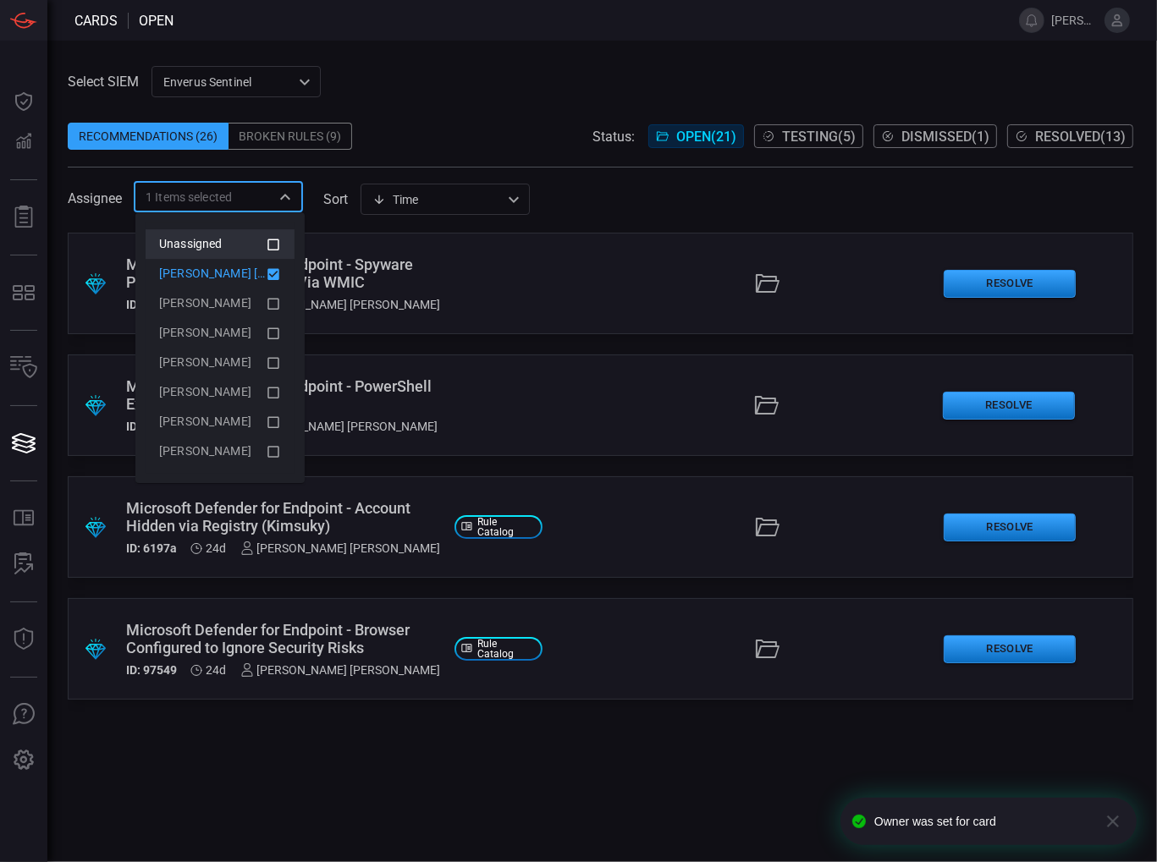
scroll to position [0, 0]
click at [234, 212] on div "1 Items selected ​" at bounding box center [218, 196] width 169 height 31
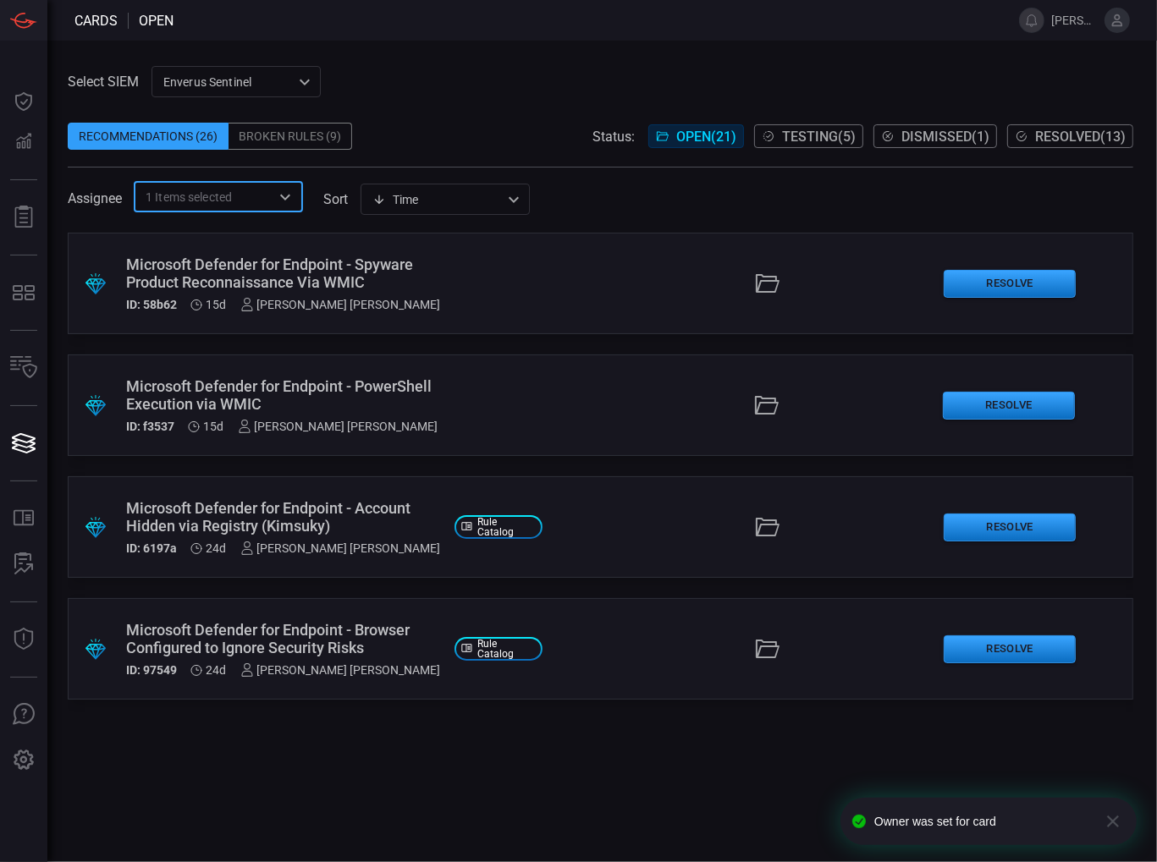
click at [240, 213] on span at bounding box center [600, 222] width 1065 height 20
click at [288, 202] on icon "Open" at bounding box center [285, 197] width 20 height 20
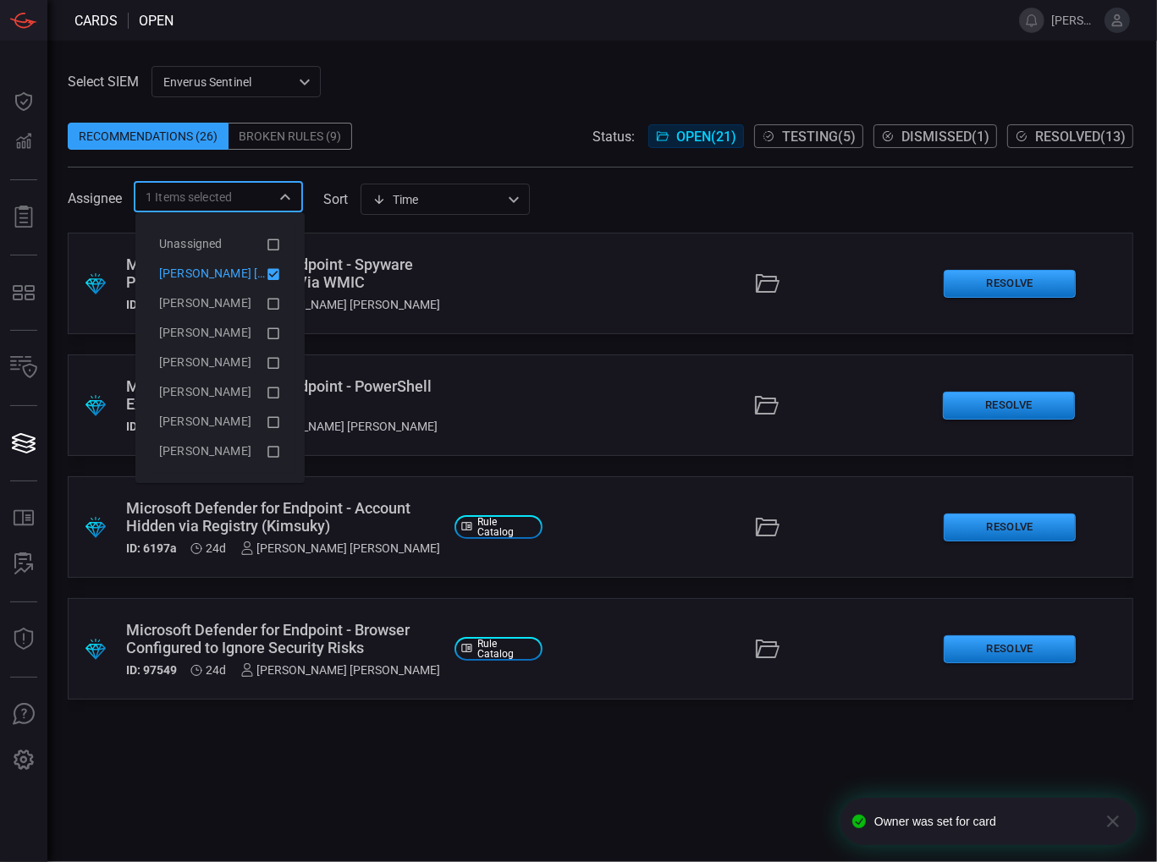
click at [279, 270] on icon at bounding box center [273, 274] width 15 height 20
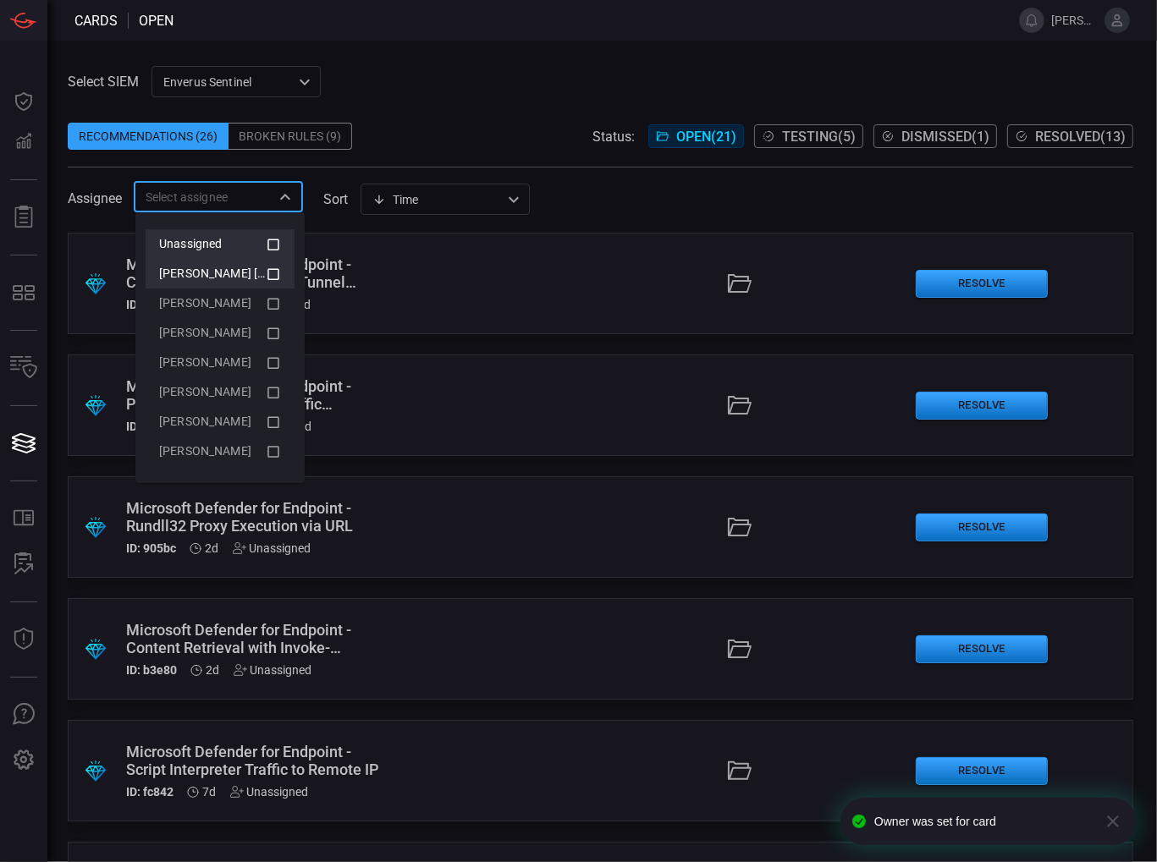
click at [261, 243] on div "Unassigned" at bounding box center [212, 244] width 107 height 18
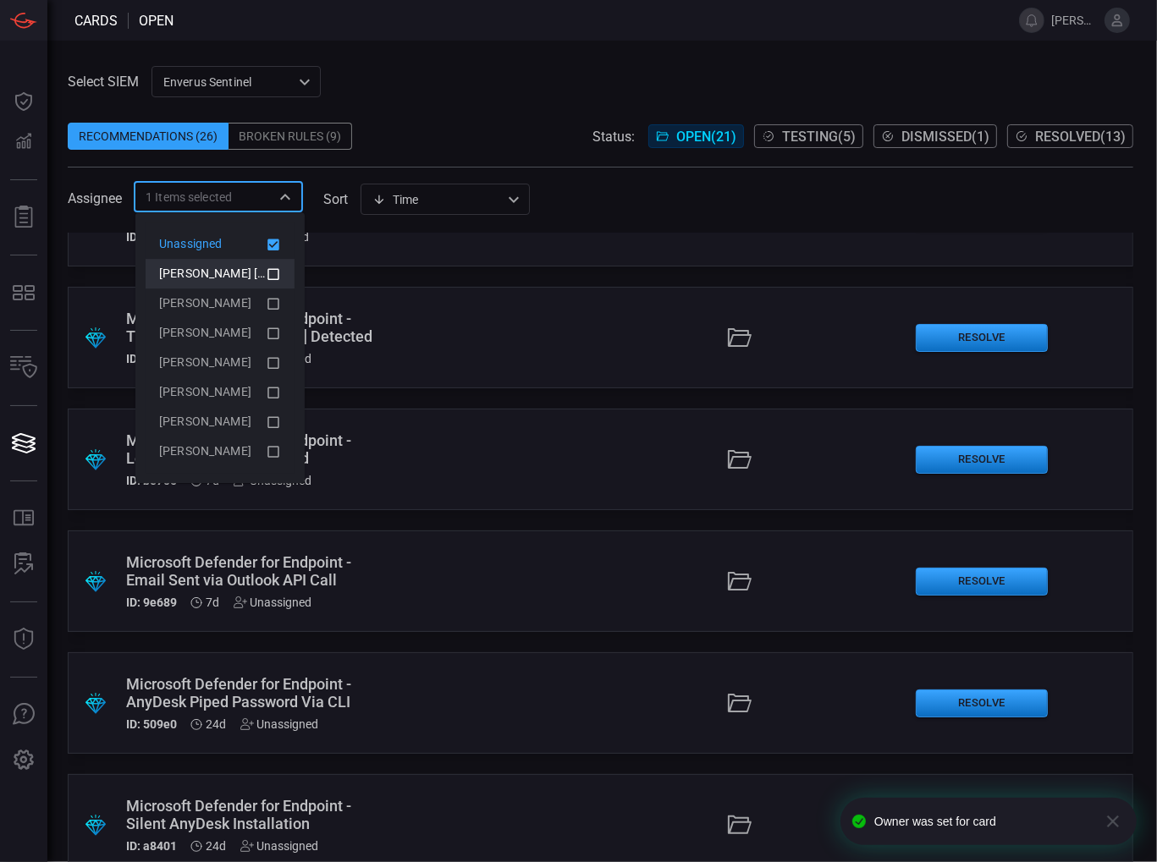
scroll to position [711, 0]
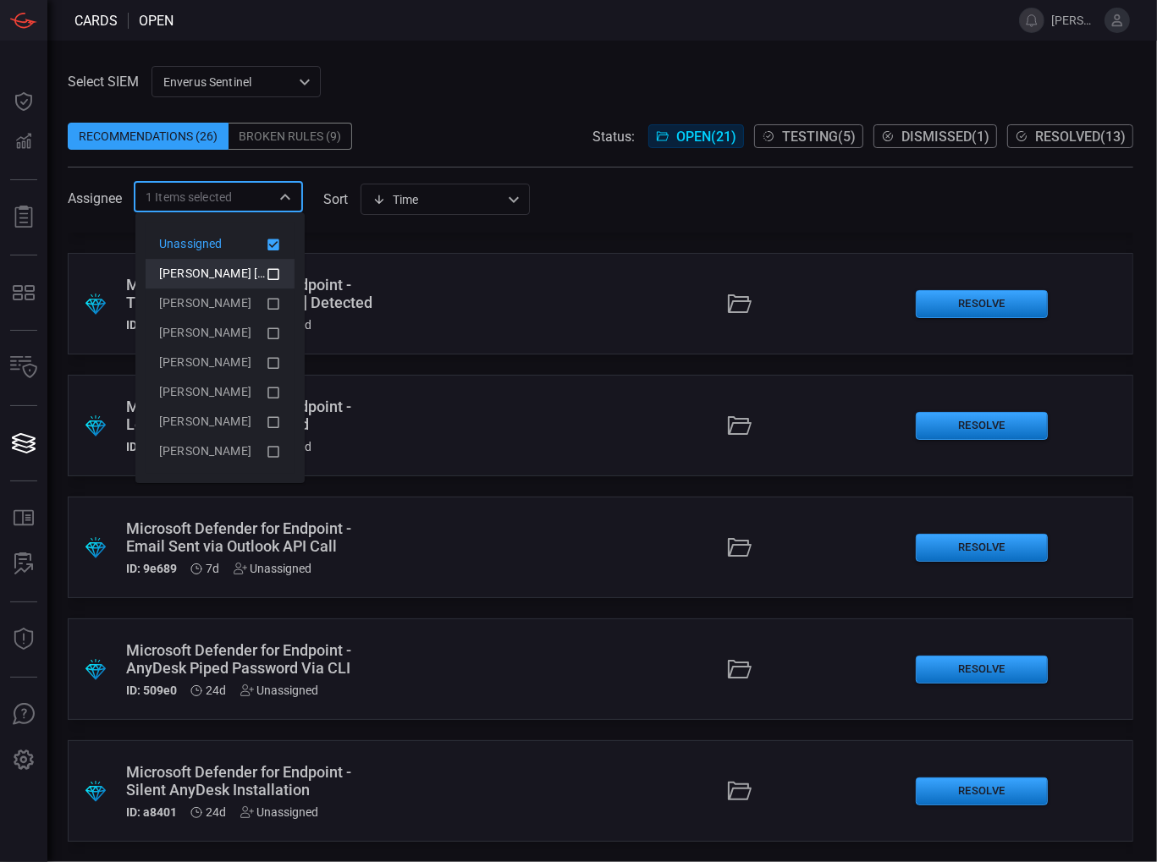
click at [393, 849] on div ".suggested_cards_icon{fill:url(#suggested_cards_icon);} Microsoft Defender for …" at bounding box center [600, 548] width 1065 height 630
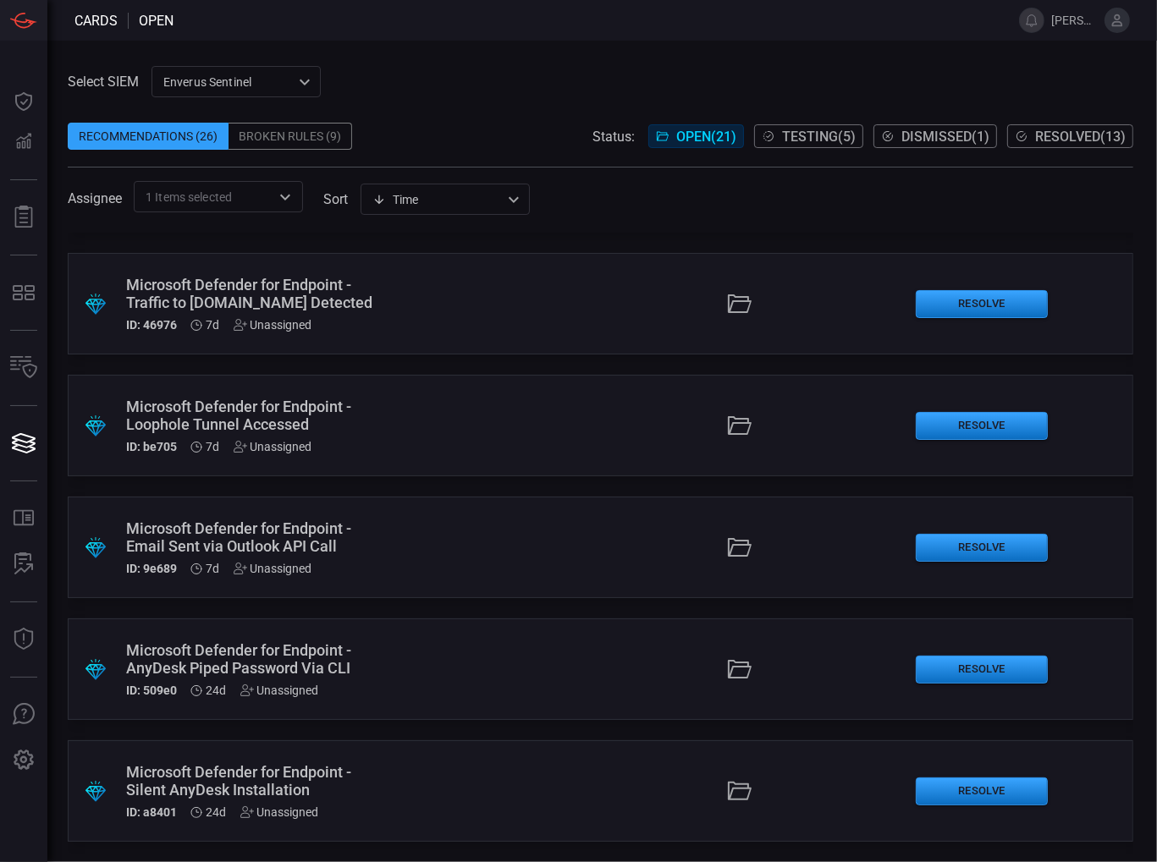
click at [281, 814] on div "Unassigned" at bounding box center [279, 813] width 79 height 14
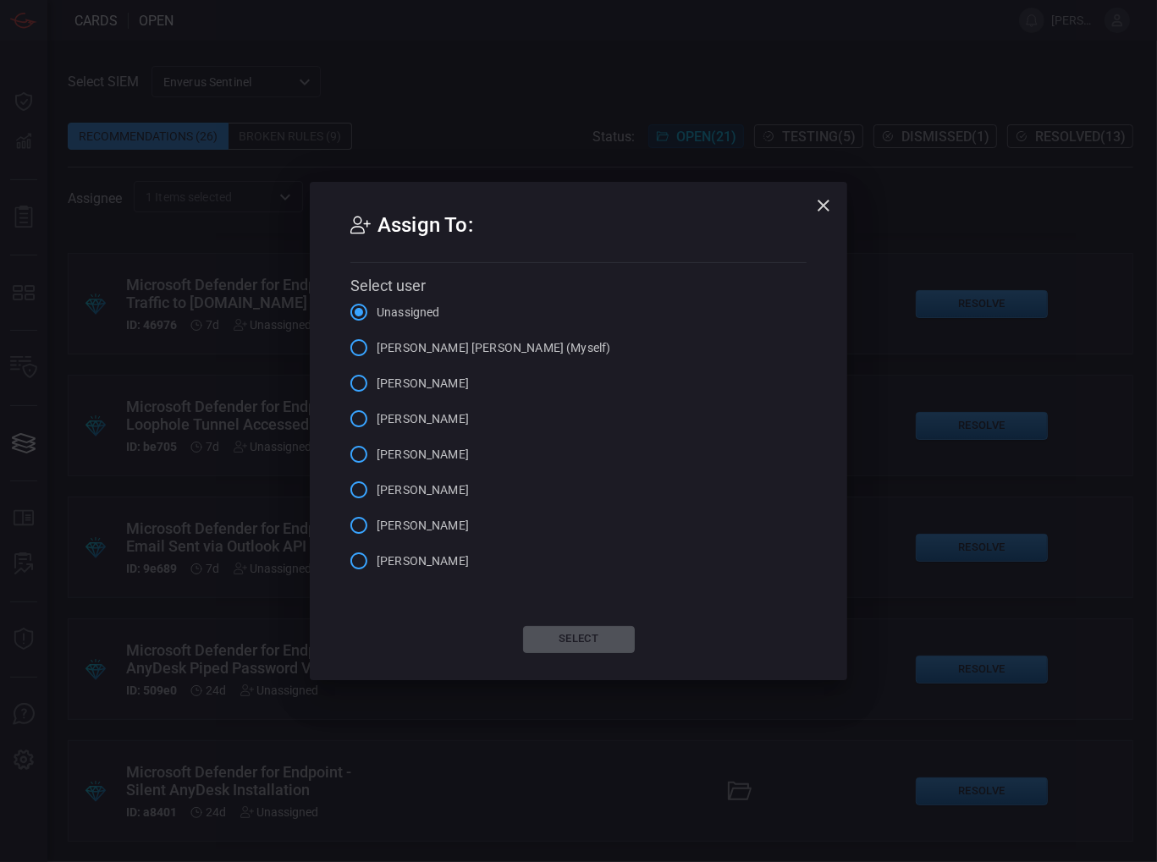
click at [366, 361] on input "[PERSON_NAME] [PERSON_NAME] (Myself)" at bounding box center [359, 348] width 36 height 36
click at [535, 631] on button "Select" at bounding box center [579, 639] width 112 height 27
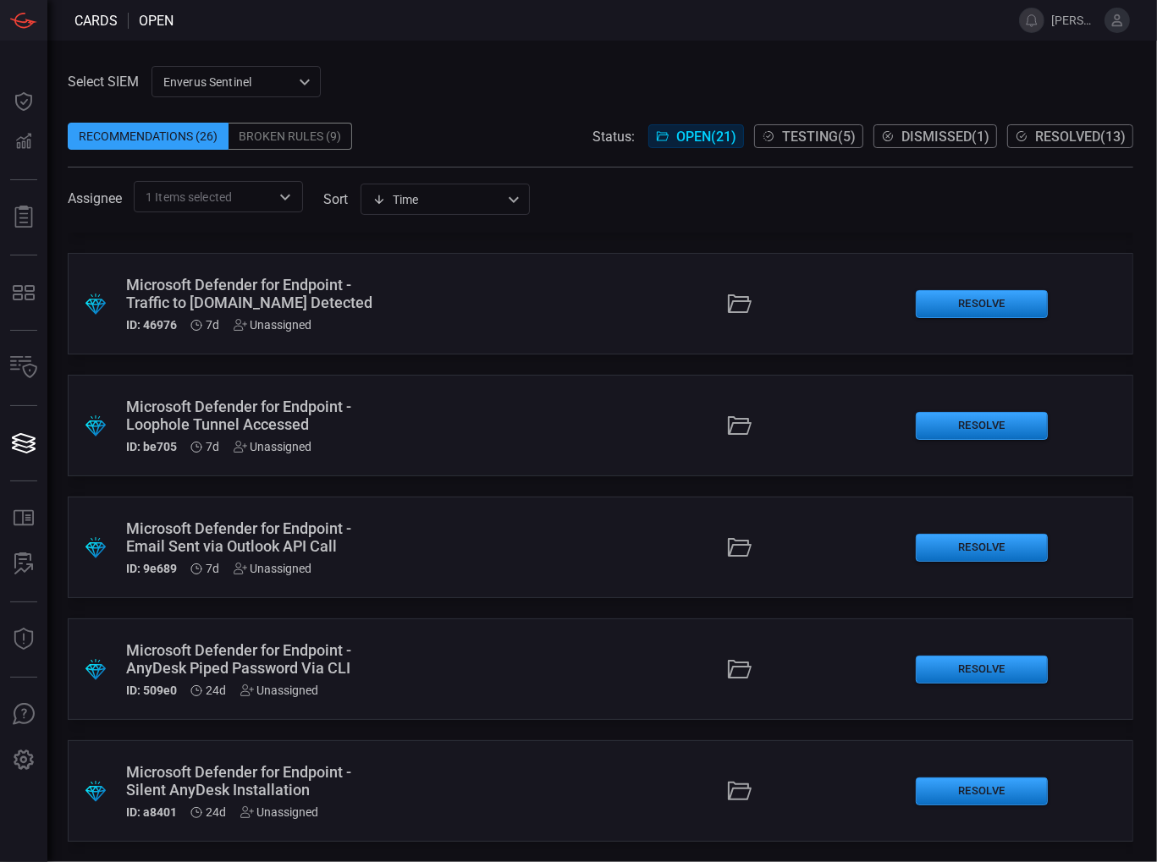
scroll to position [589, 0]
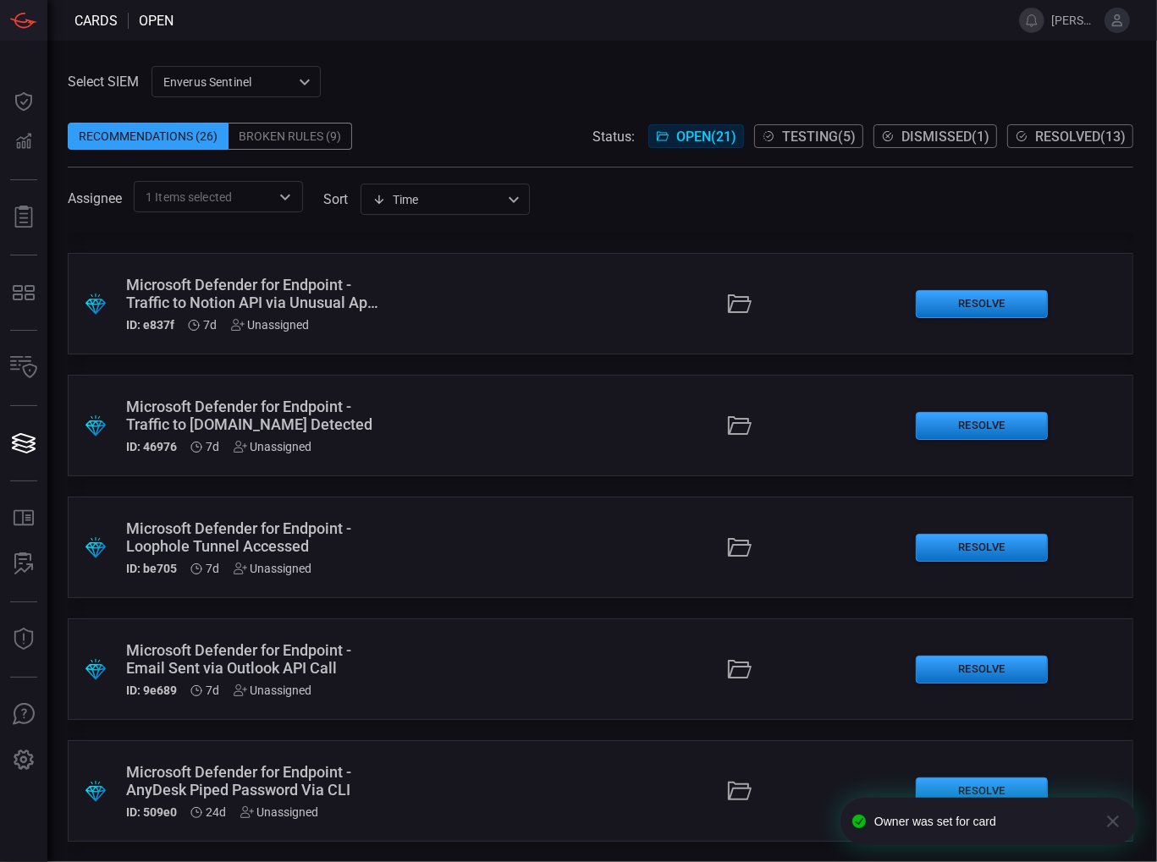
click at [274, 815] on div "Unassigned" at bounding box center [279, 813] width 79 height 14
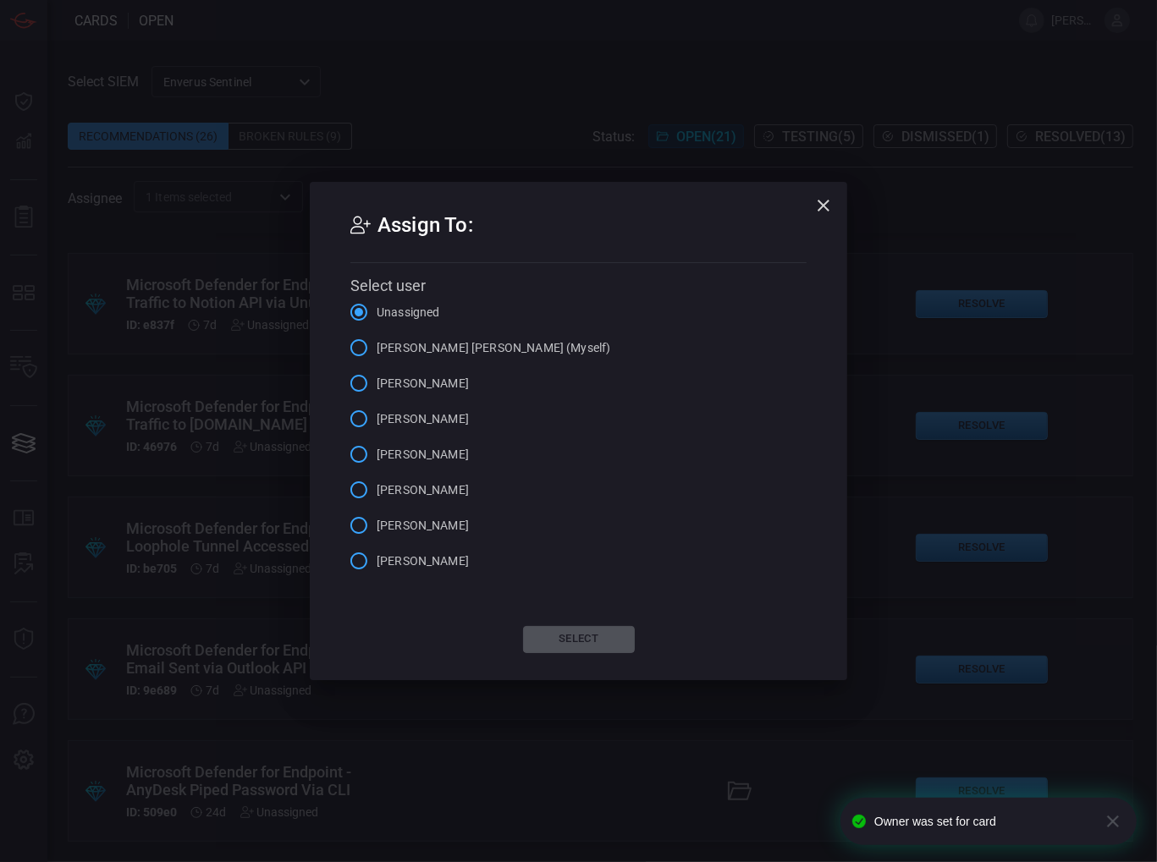
click at [416, 342] on span "[PERSON_NAME] [PERSON_NAME] (Myself)" at bounding box center [494, 348] width 234 height 18
click at [377, 342] on input "[PERSON_NAME] [PERSON_NAME] (Myself)" at bounding box center [359, 348] width 36 height 36
click at [556, 640] on button "Select" at bounding box center [579, 639] width 112 height 27
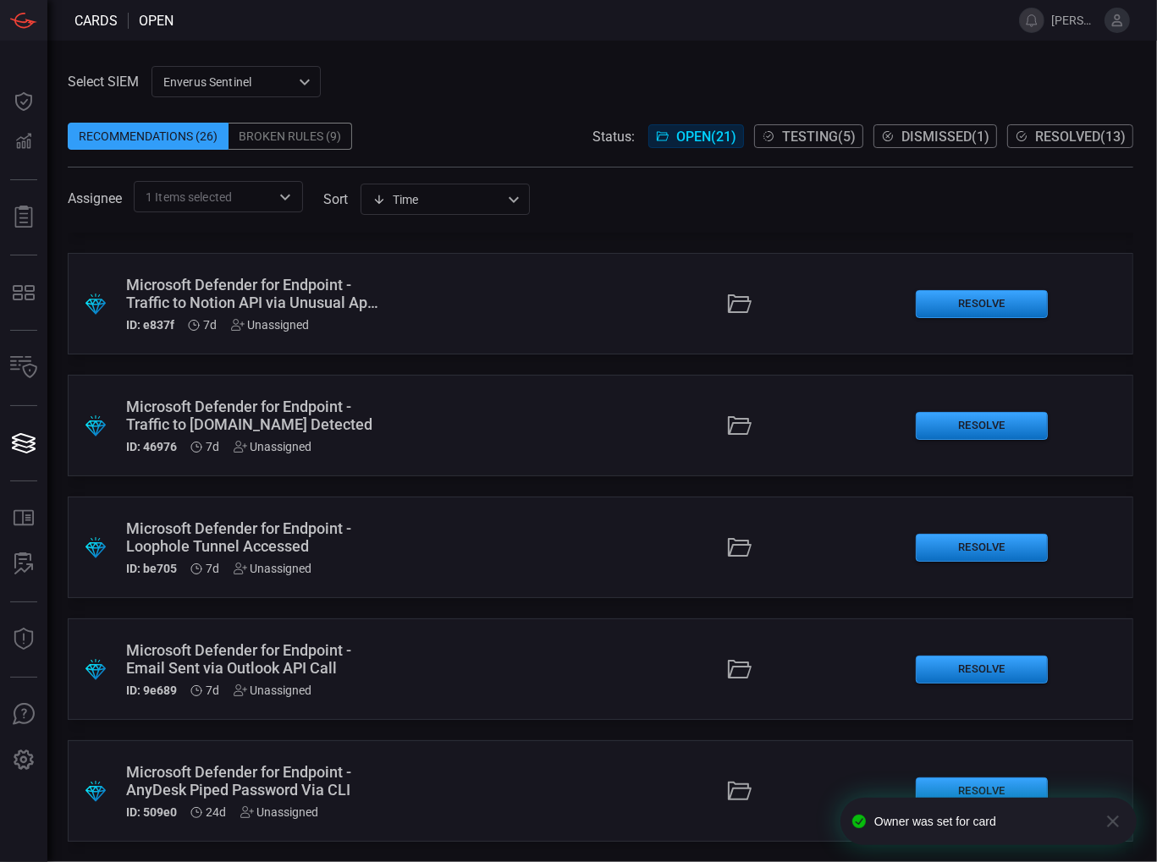
scroll to position [467, 0]
